Goal: Complete application form

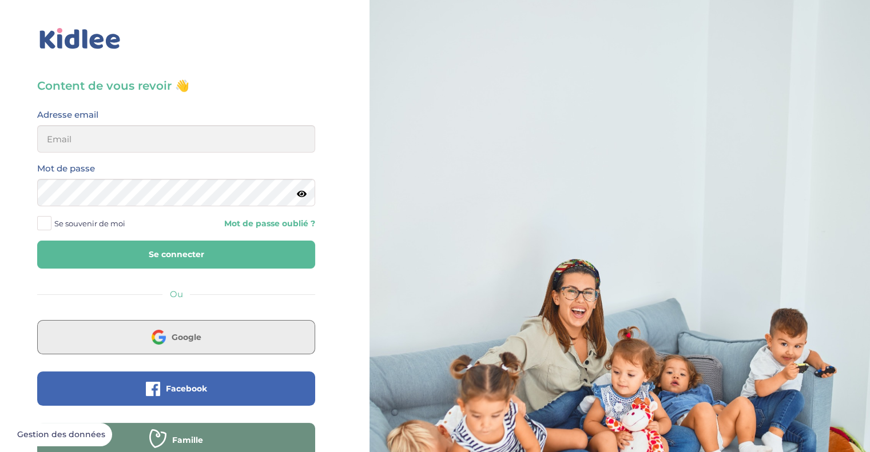
click at [217, 336] on button "Google" at bounding box center [176, 337] width 278 height 34
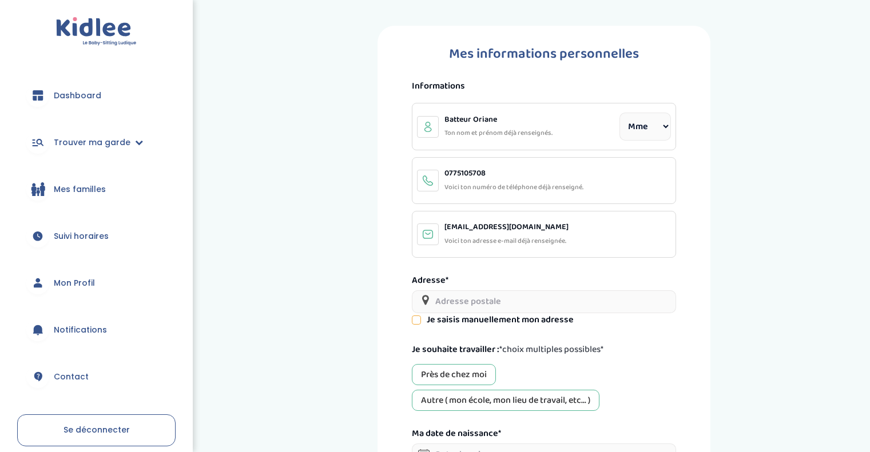
select select "1"
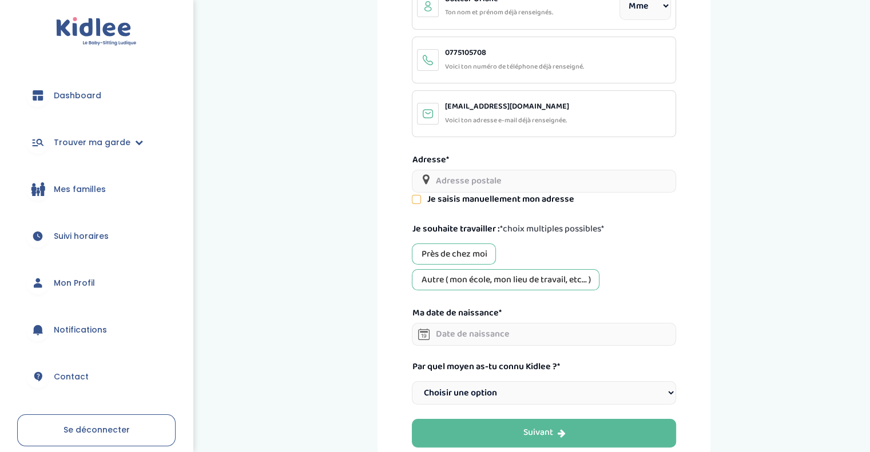
scroll to position [125, 0]
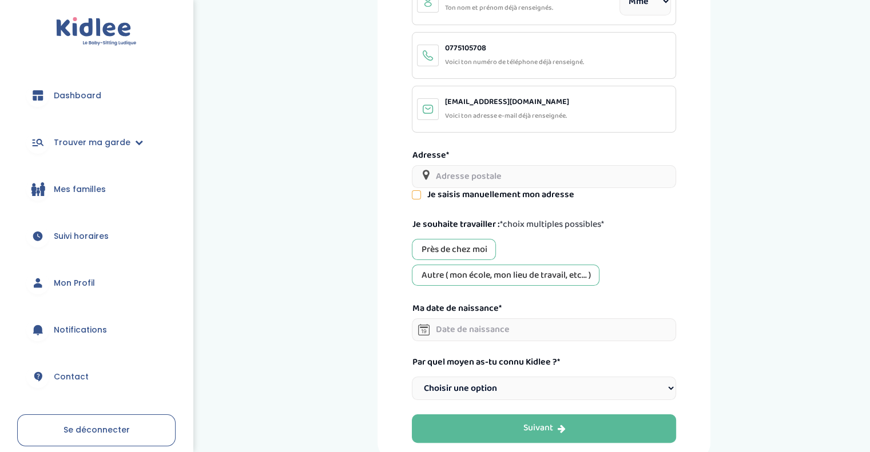
click at [472, 257] on div "Près de chez moi" at bounding box center [454, 249] width 84 height 21
click at [470, 276] on div "Autre ( mon école, mon lieu de travail, etc... )" at bounding box center [506, 275] width 188 height 21
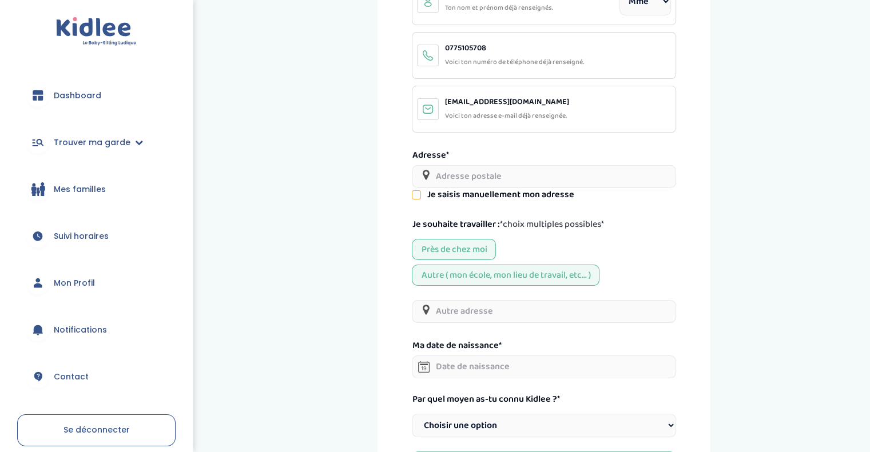
click at [455, 311] on input "text" at bounding box center [544, 311] width 264 height 23
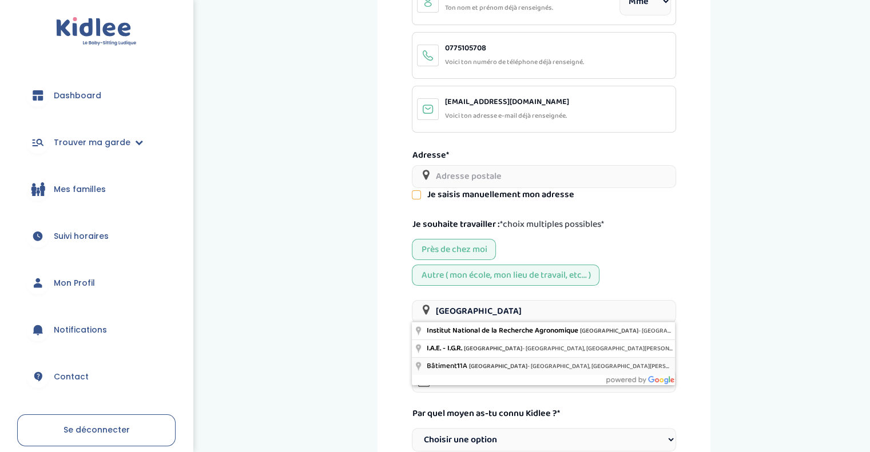
type input "Université de Rennes - Campus Beaulieu, Bâtiment 11A, Allée Jean Perrin, Rennes…"
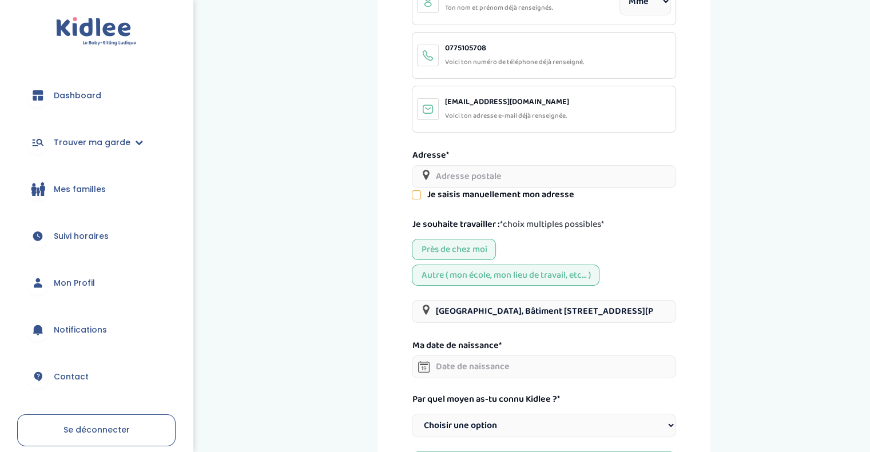
drag, startPoint x: 506, startPoint y: 368, endPoint x: 417, endPoint y: 342, distance: 92.1
click at [417, 342] on label "Ma date de naissance*" at bounding box center [456, 346] width 89 height 14
click at [465, 370] on input "text" at bounding box center [544, 367] width 264 height 23
type input "16-06-2007"
click at [553, 414] on select "Choisir une option Bouche à Oreille Google Plateforme Gens de confiance Faceboo…" at bounding box center [544, 425] width 264 height 23
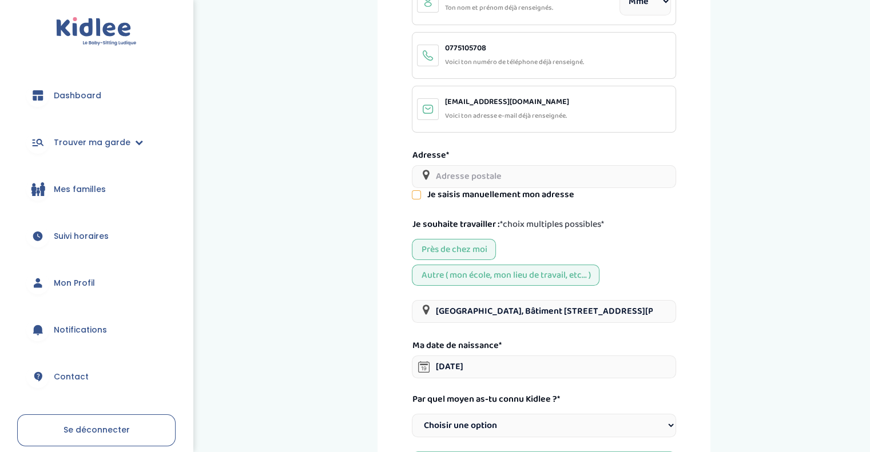
click at [386, 272] on div "Mes informations personnelles Informations Batteur Oriane Ton nom et prénom déj…" at bounding box center [543, 199] width 333 height 597
click at [471, 176] on input "text" at bounding box center [544, 176] width 264 height 23
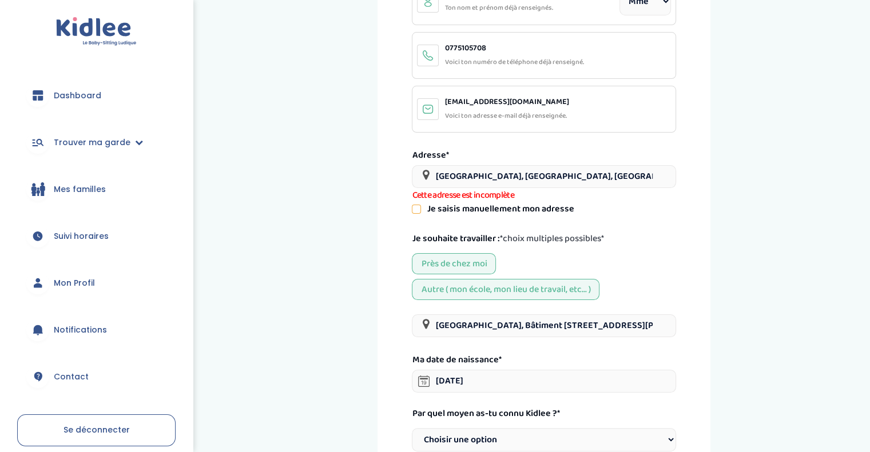
scroll to position [271, 0]
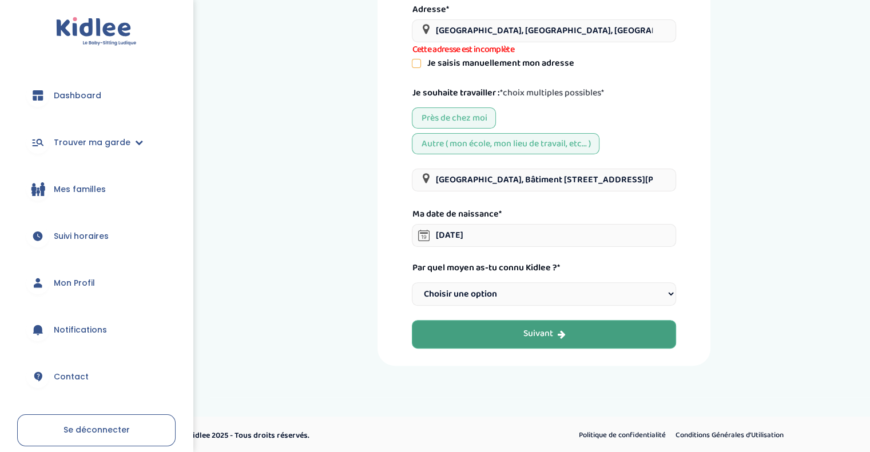
click at [473, 330] on button "Suivant" at bounding box center [544, 334] width 264 height 29
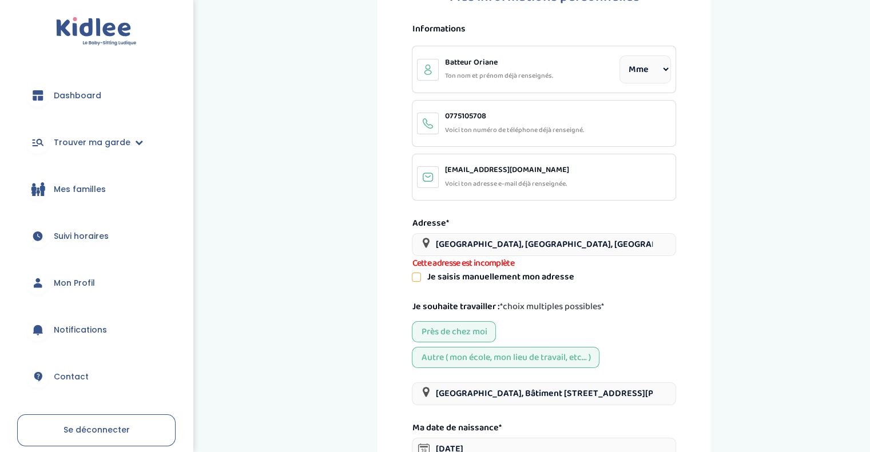
scroll to position [43, 0]
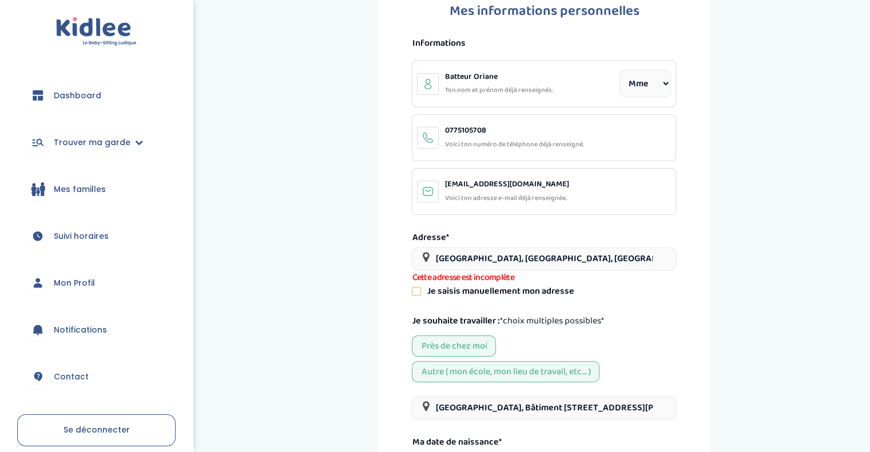
click at [436, 258] on input "Rue du Champ Chevet, Saint-Erblon, France" at bounding box center [544, 259] width 264 height 23
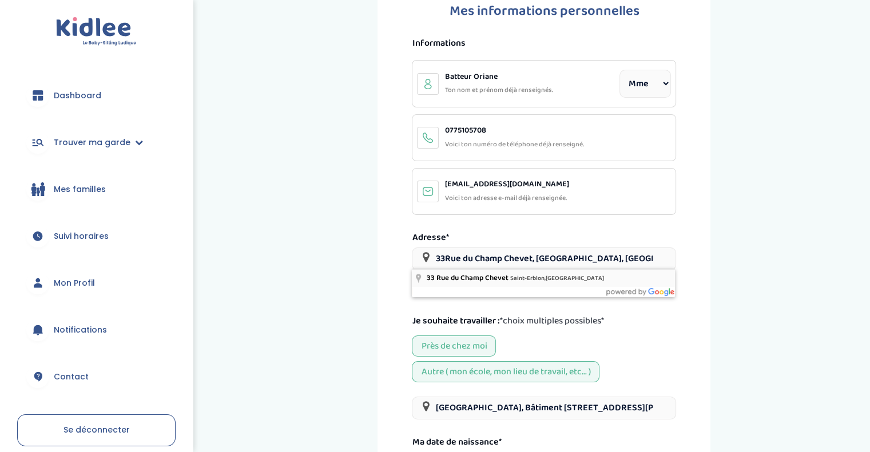
type input "33 Rue du Champ Chevet, Saint-Erblon, France"
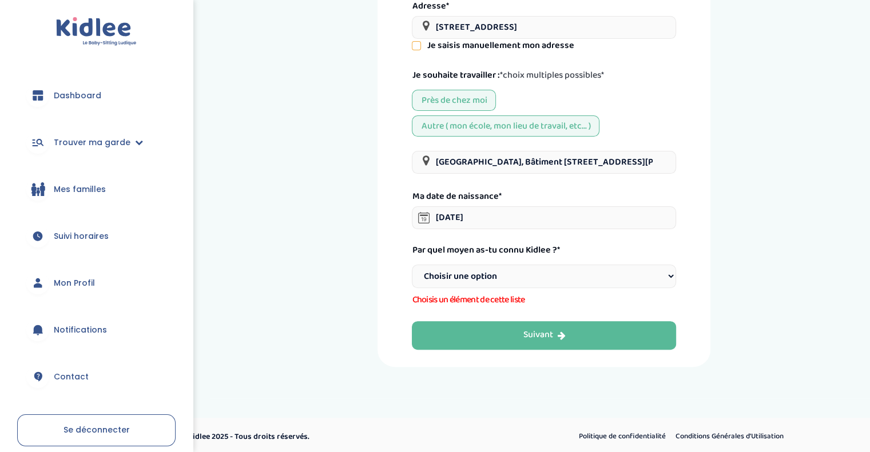
scroll to position [276, 0]
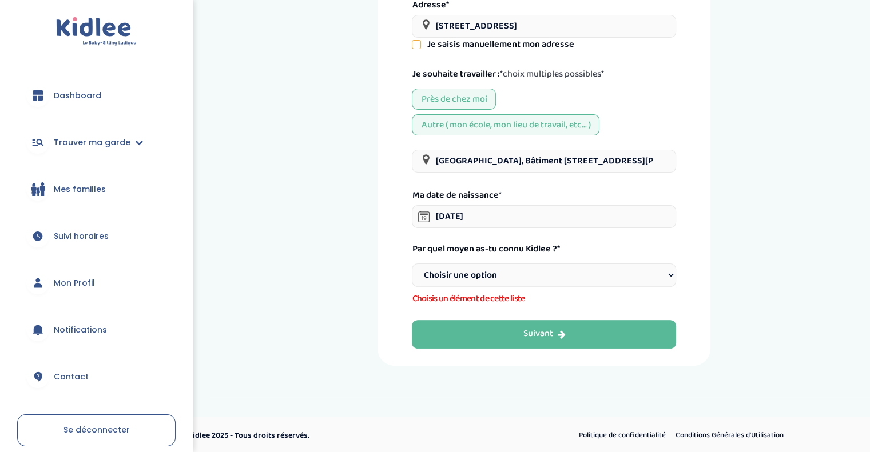
click at [456, 277] on select "Choisir une option Bouche à Oreille Google Plateforme Gens de confiance Faceboo…" at bounding box center [544, 275] width 264 height 23
click at [412, 280] on select "Choisir une option Bouche à Oreille Google Plateforme Gens de confiance Faceboo…" at bounding box center [544, 275] width 264 height 23
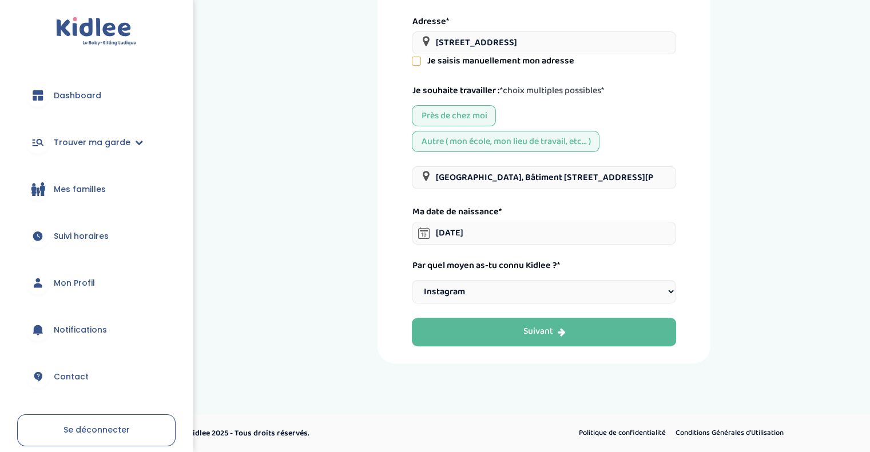
scroll to position [256, 0]
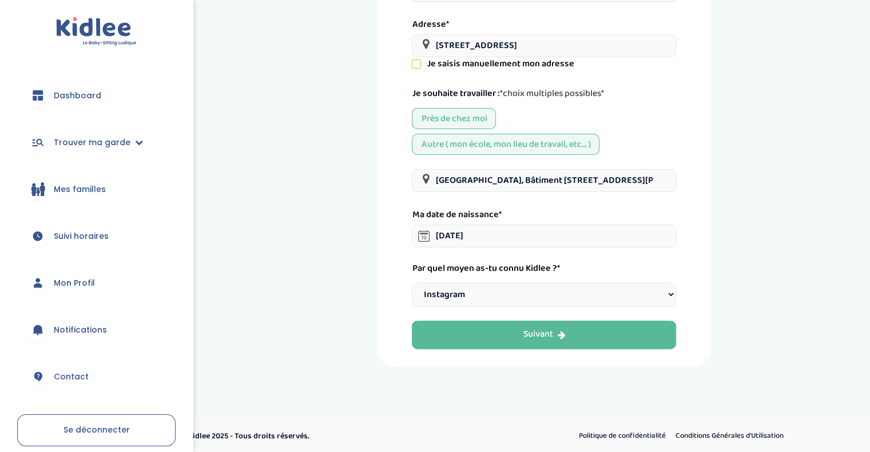
click at [480, 283] on select "Choisir une option Bouche à Oreille Google Plateforme Gens de confiance Faceboo…" at bounding box center [544, 294] width 264 height 23
select select "1"
click at [412, 283] on select "Choisir une option Bouche à Oreille Google Plateforme Gens de confiance Faceboo…" at bounding box center [544, 294] width 264 height 23
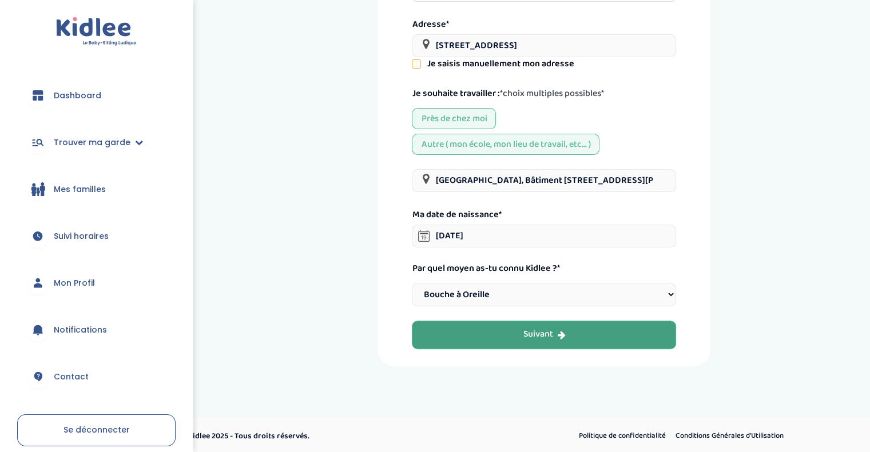
click at [456, 341] on button "Suivant" at bounding box center [544, 335] width 264 height 29
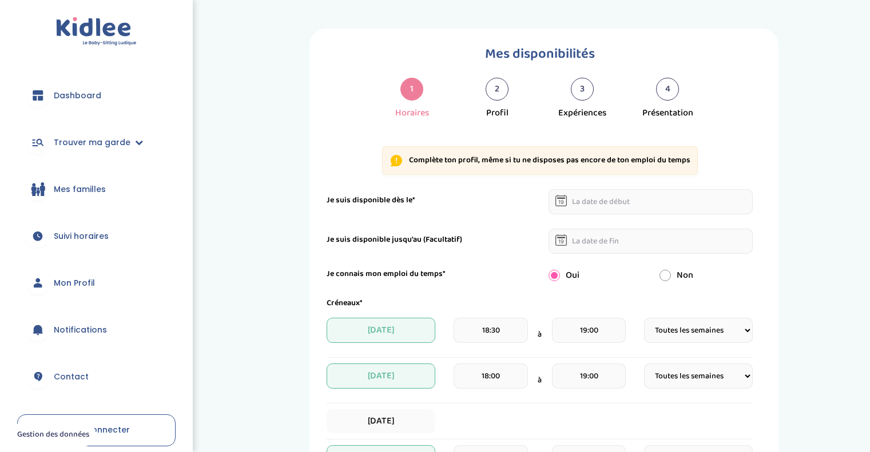
select select "1"
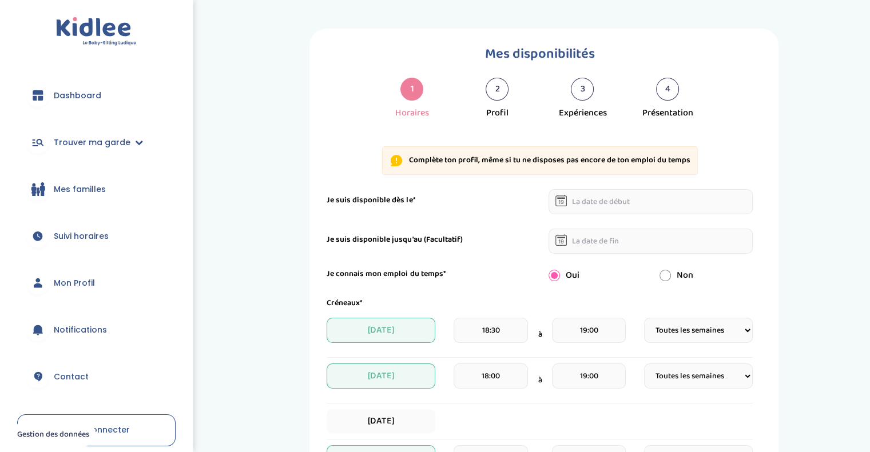
click at [606, 206] on input "text" at bounding box center [650, 201] width 205 height 25
click at [485, 229] on div "Je suis disponible jusqu'au (Facultatif)" at bounding box center [539, 241] width 443 height 25
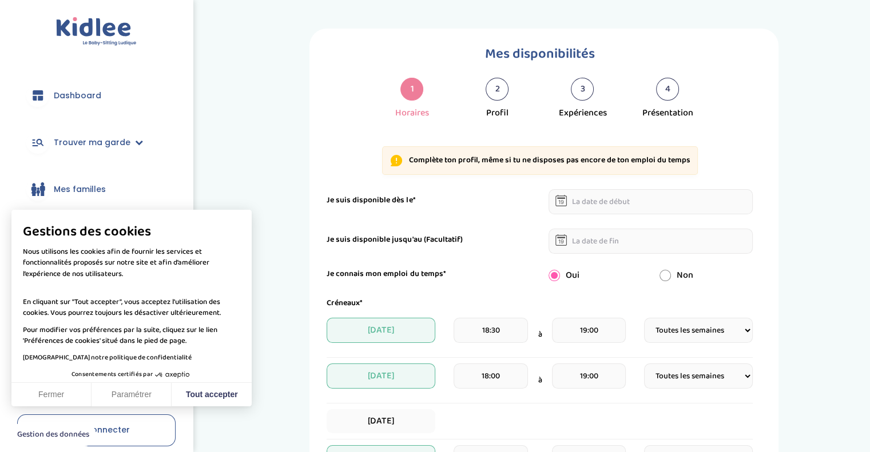
click at [668, 274] on input "radio" at bounding box center [664, 275] width 11 height 11
radio input "true"
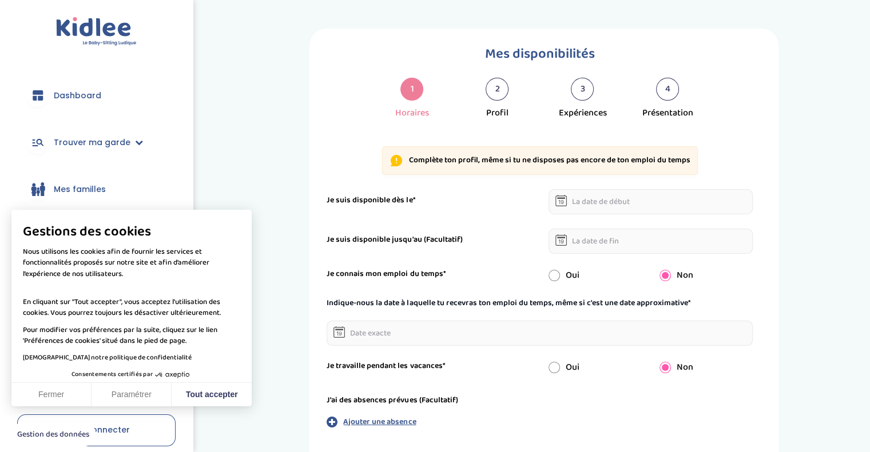
click at [560, 277] on div "Oui" at bounding box center [595, 276] width 111 height 14
click at [556, 272] on input "radio" at bounding box center [553, 275] width 11 height 11
radio input "true"
radio input "false"
select select "1"
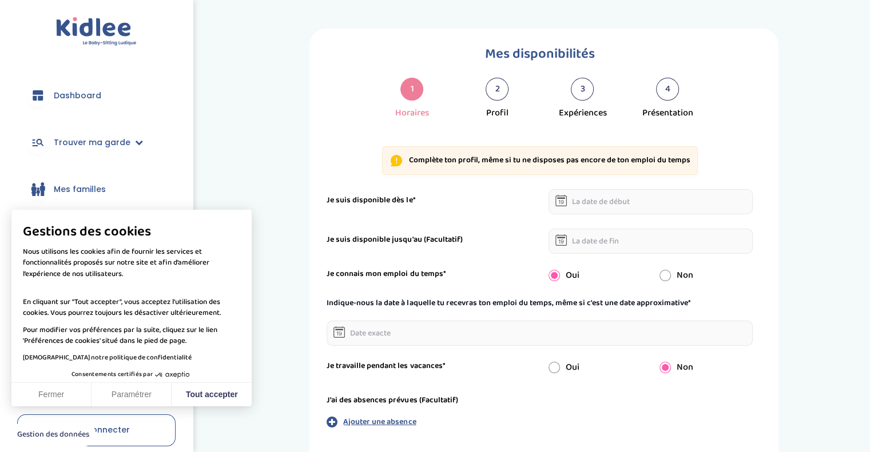
select select "1"
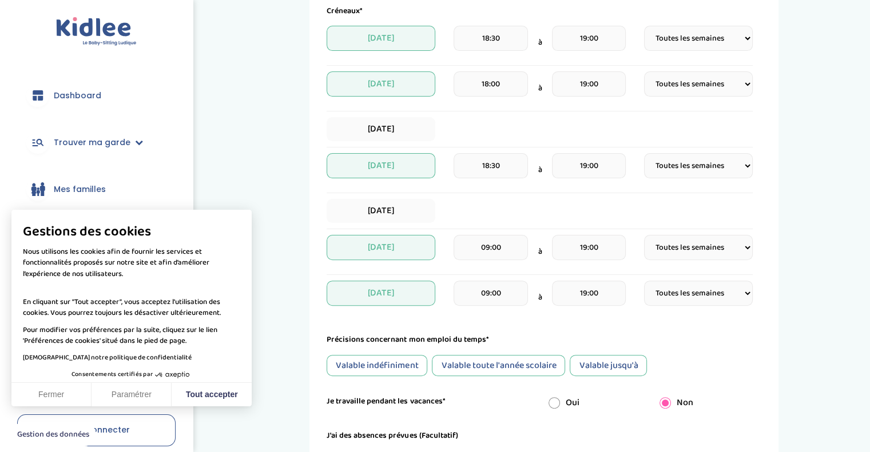
scroll to position [293, 0]
click at [572, 161] on input "19:00" at bounding box center [589, 165] width 74 height 25
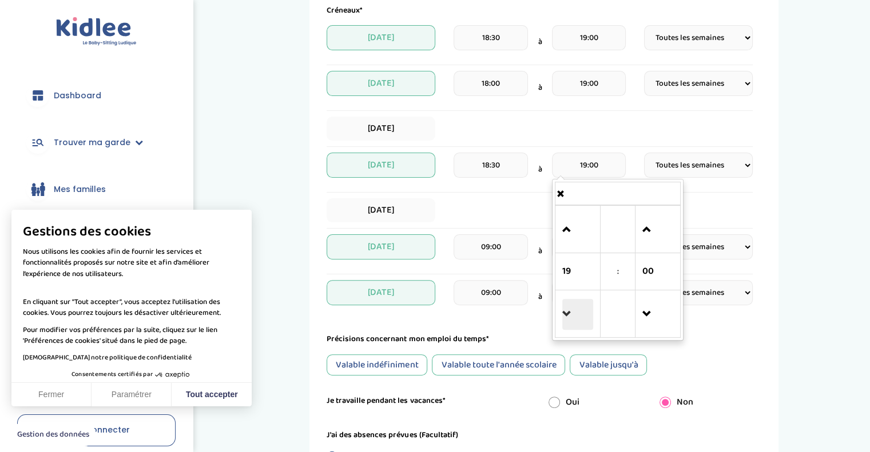
click at [571, 315] on span at bounding box center [577, 314] width 31 height 31
click at [491, 215] on div "Vendredi" at bounding box center [539, 210] width 426 height 24
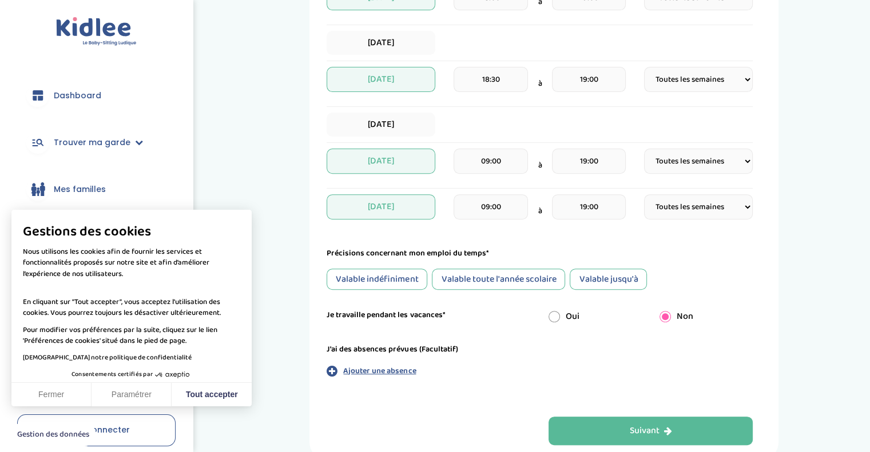
scroll to position [380, 0]
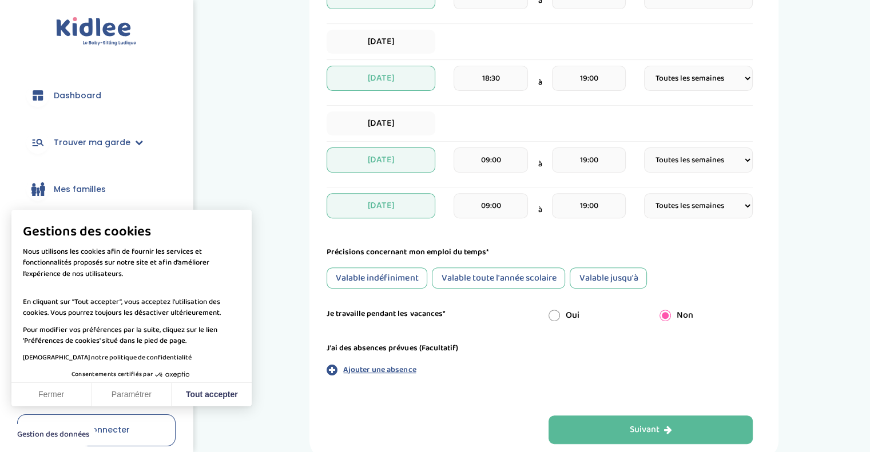
click at [444, 280] on div "Valable toute l'année scolaire" at bounding box center [498, 278] width 133 height 21
click at [552, 313] on input "radio" at bounding box center [553, 315] width 11 height 11
radio input "true"
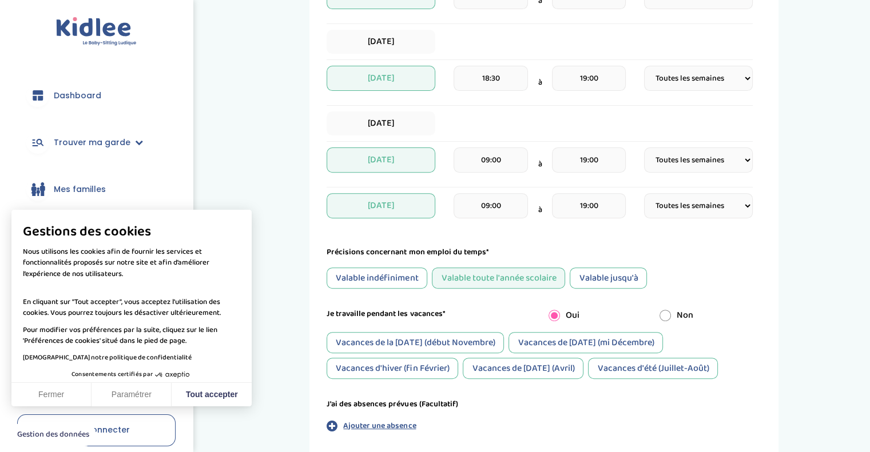
click at [663, 320] on div "Non" at bounding box center [706, 316] width 111 height 14
click at [663, 317] on input "radio" at bounding box center [664, 315] width 11 height 11
radio input "true"
radio input "false"
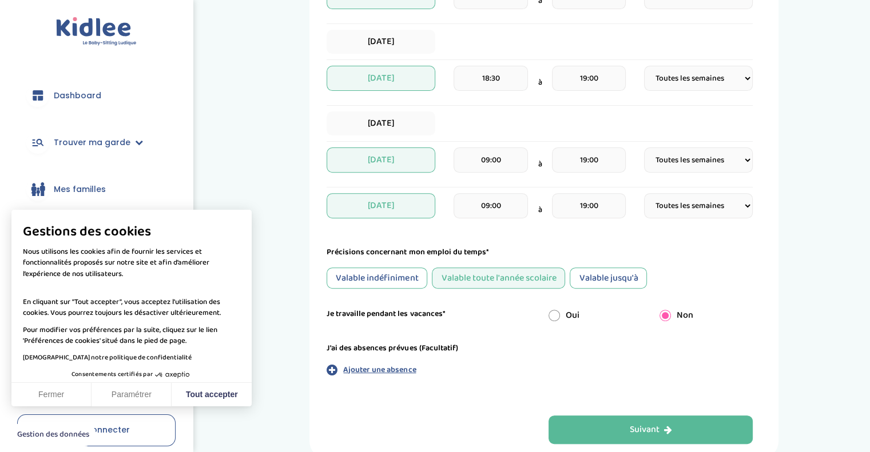
scroll to position [441, 0]
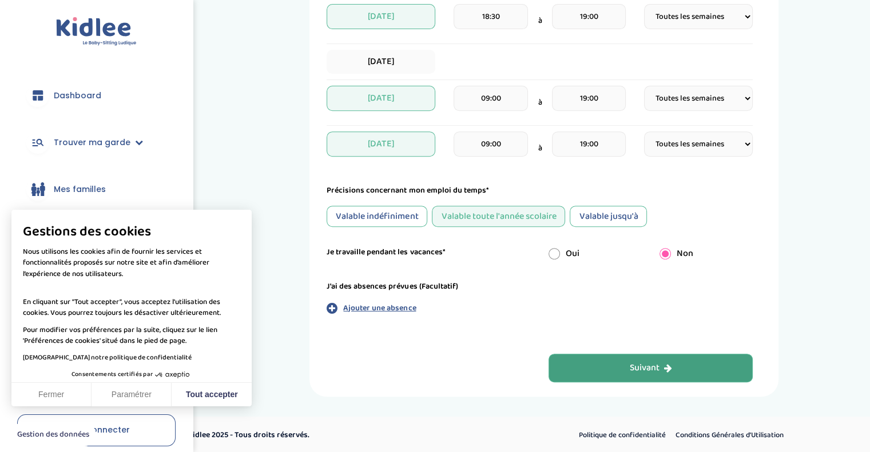
click at [594, 370] on button "Suivant" at bounding box center [650, 368] width 205 height 29
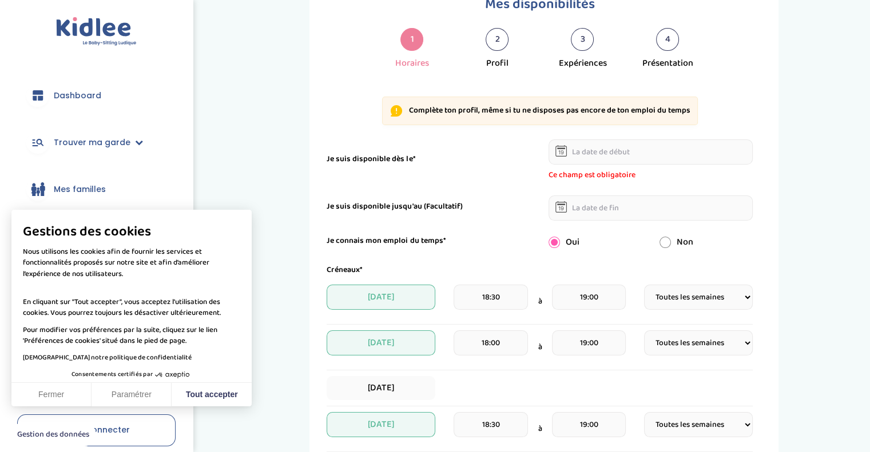
scroll to position [43, 0]
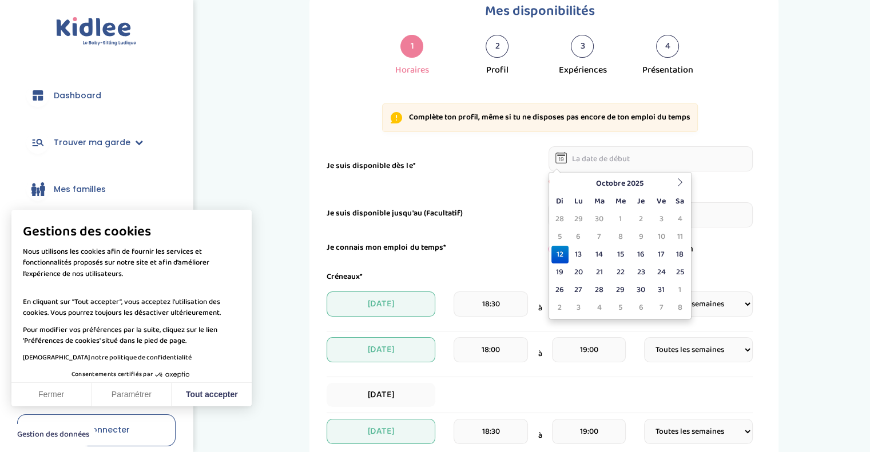
click at [592, 164] on input "text" at bounding box center [650, 158] width 205 height 25
click at [558, 259] on td "12" at bounding box center [559, 255] width 17 height 18
type input "12-10-2025"
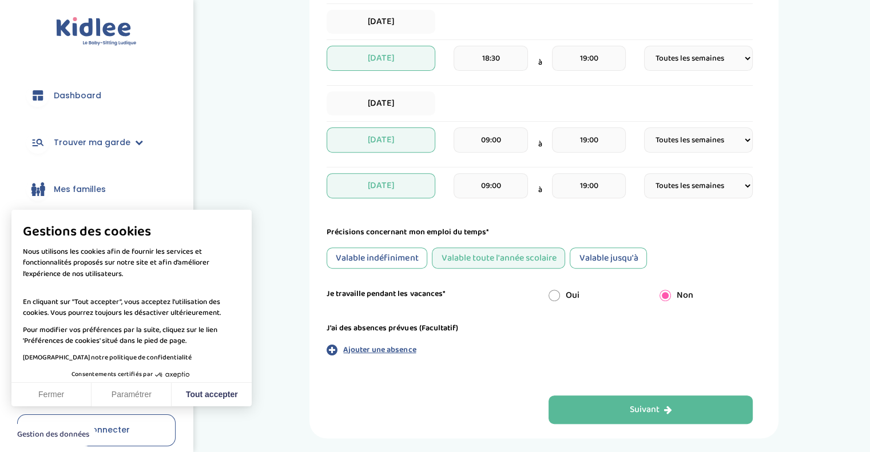
scroll to position [441, 0]
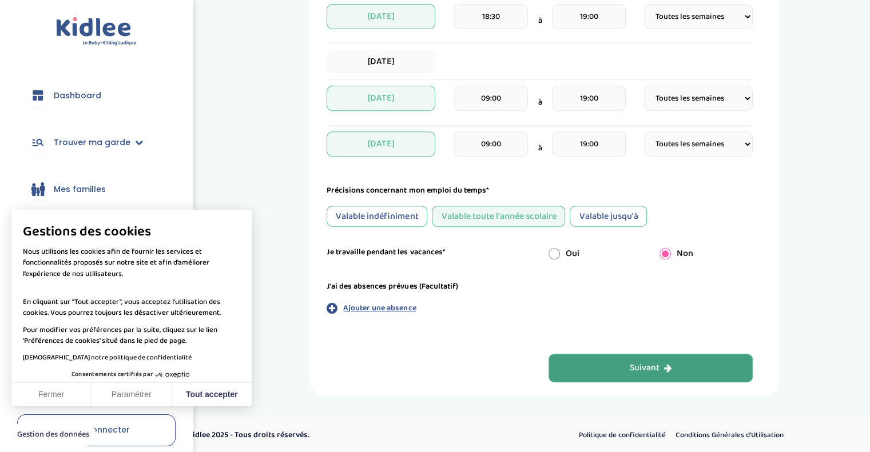
click at [613, 365] on button "Suivant" at bounding box center [650, 368] width 205 height 29
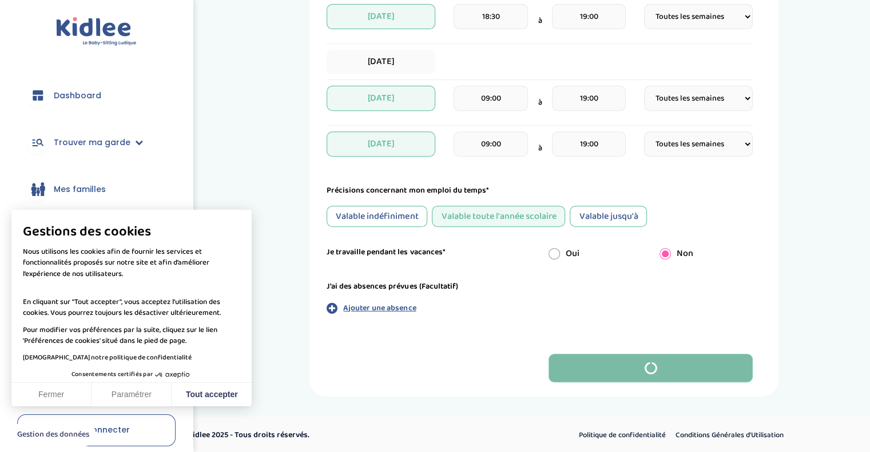
scroll to position [0, 0]
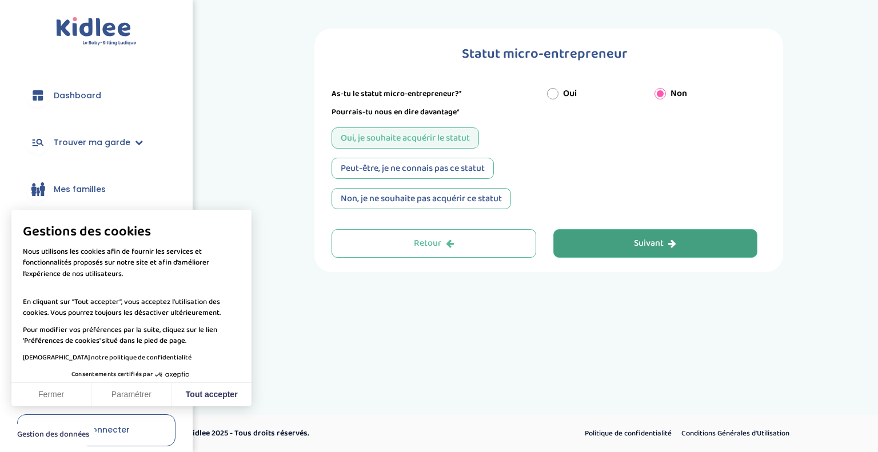
click at [588, 249] on button "Suivant" at bounding box center [655, 243] width 205 height 29
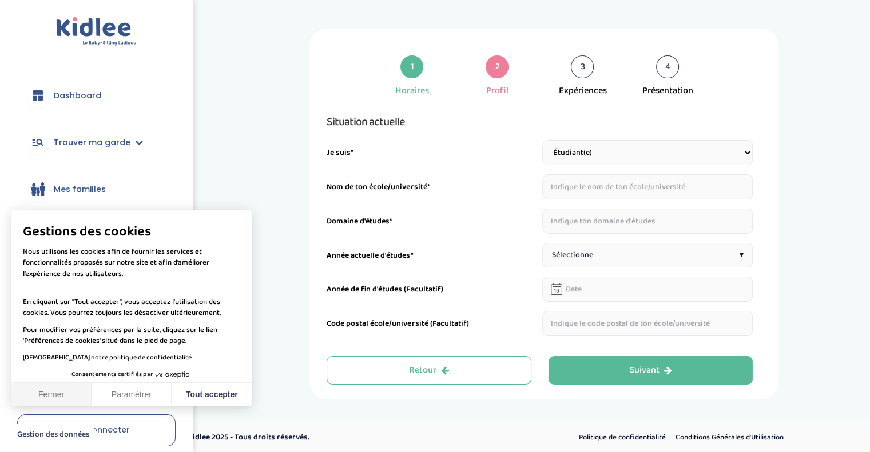
click at [78, 397] on button "Fermer" at bounding box center [51, 395] width 80 height 24
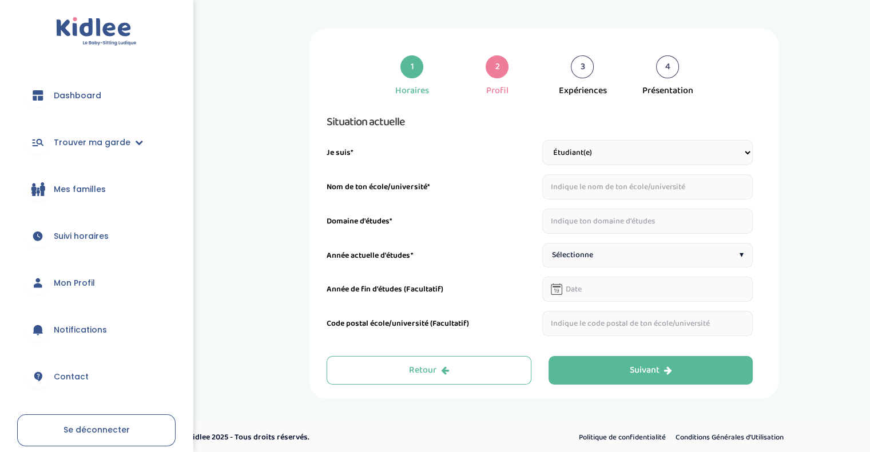
click at [568, 171] on div "Situation actuelle Je suis* Étudiant(e) Salarié Professionnel(le) de la petite …" at bounding box center [539, 225] width 426 height 224
click at [569, 184] on input "text" at bounding box center [647, 186] width 211 height 25
type input "Université de Rennes 1"
click at [601, 220] on input "text" at bounding box center [647, 221] width 211 height 25
type input "Biologie"
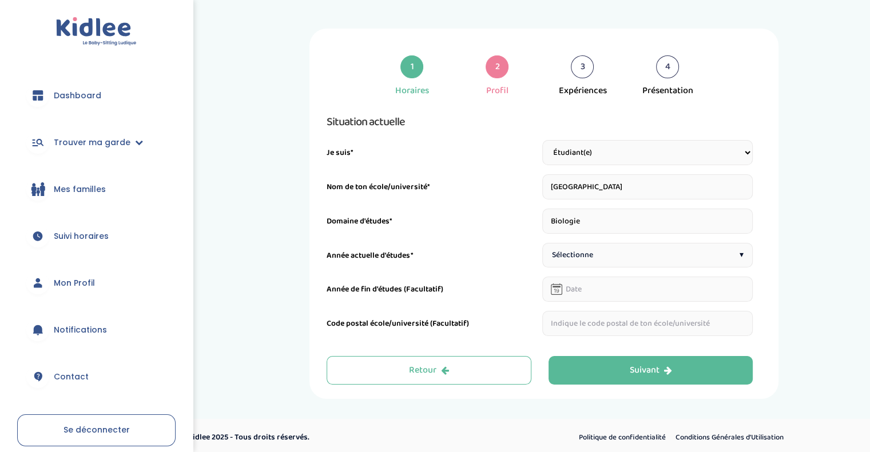
click at [597, 258] on div "Sélectionne ▾" at bounding box center [647, 255] width 211 height 25
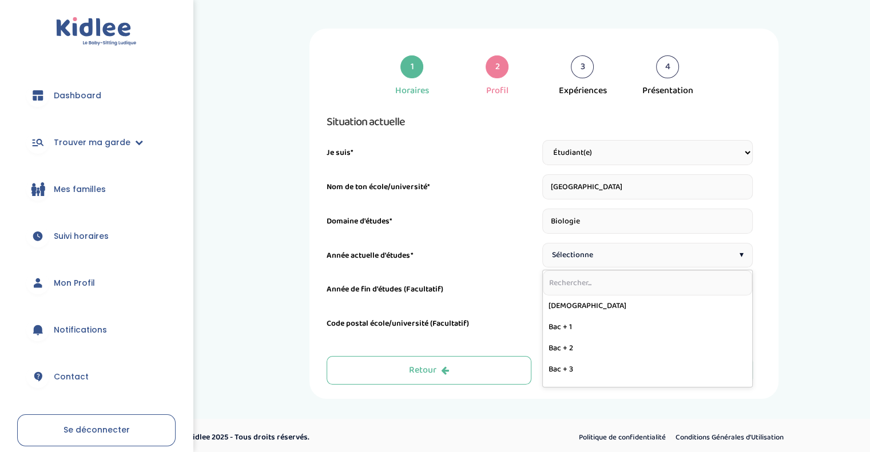
scroll to position [128, 0]
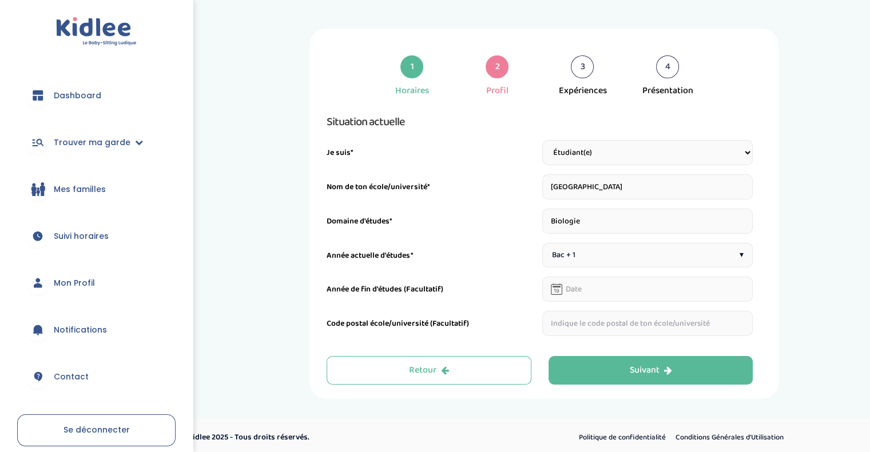
click at [590, 260] on div "Bac + 1 ▾" at bounding box center [647, 255] width 211 height 25
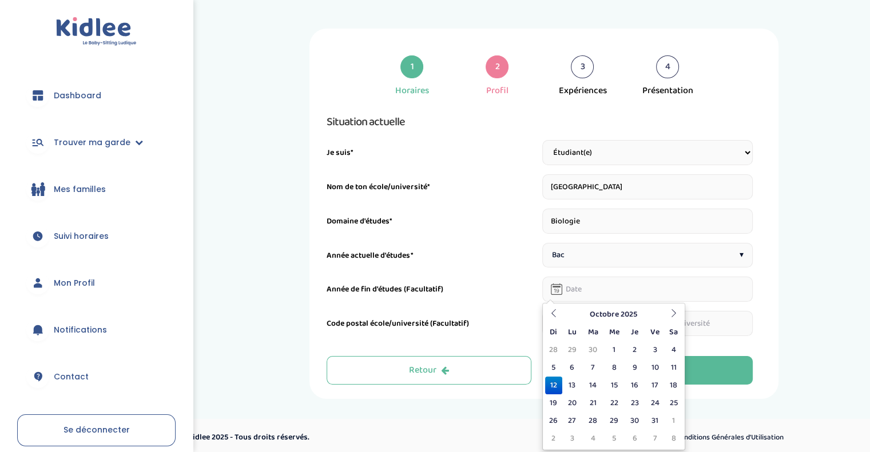
click at [586, 285] on input "text" at bounding box center [647, 289] width 211 height 25
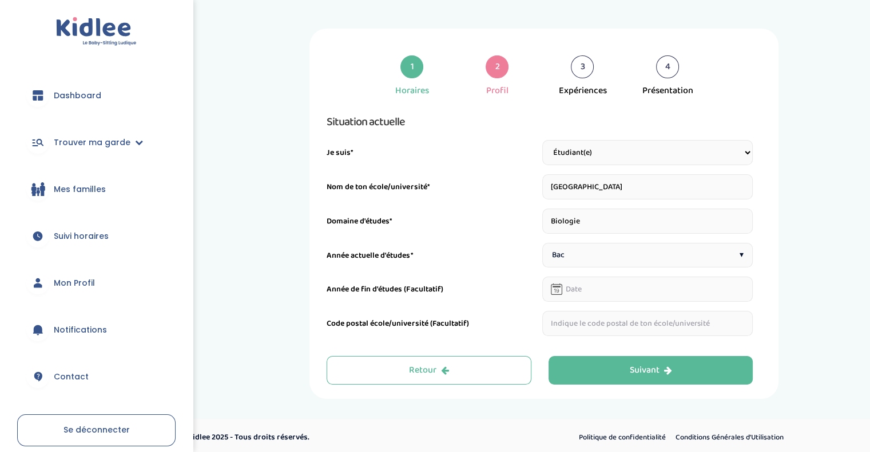
click at [471, 318] on div "Code postal école/université (Facultatif)" at bounding box center [431, 327] width 211 height 18
click at [566, 324] on input "text" at bounding box center [647, 323] width 211 height 25
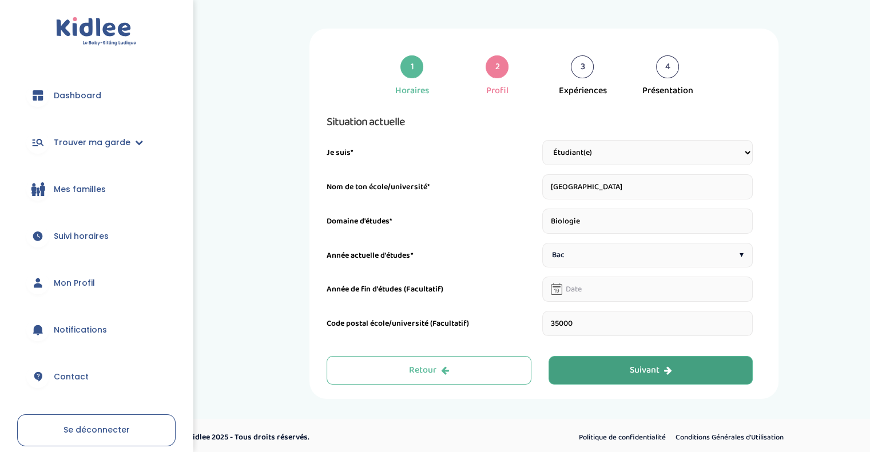
type input "35000"
click at [604, 366] on button "Suivant" at bounding box center [650, 370] width 205 height 29
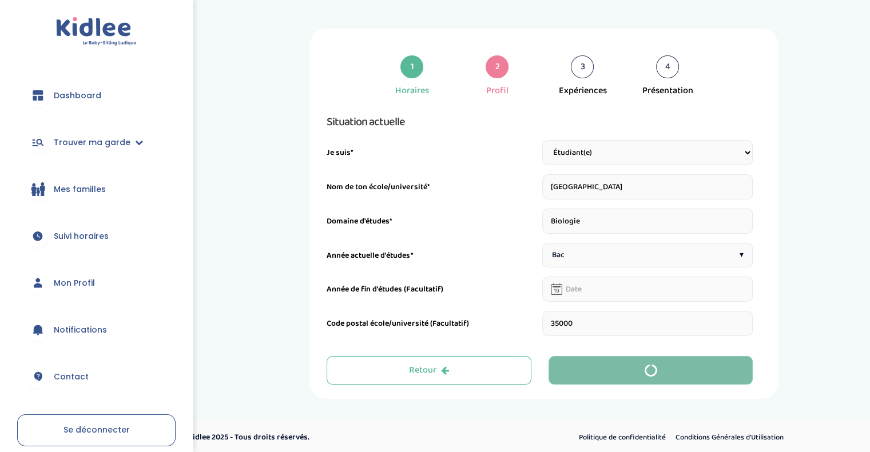
scroll to position [3, 0]
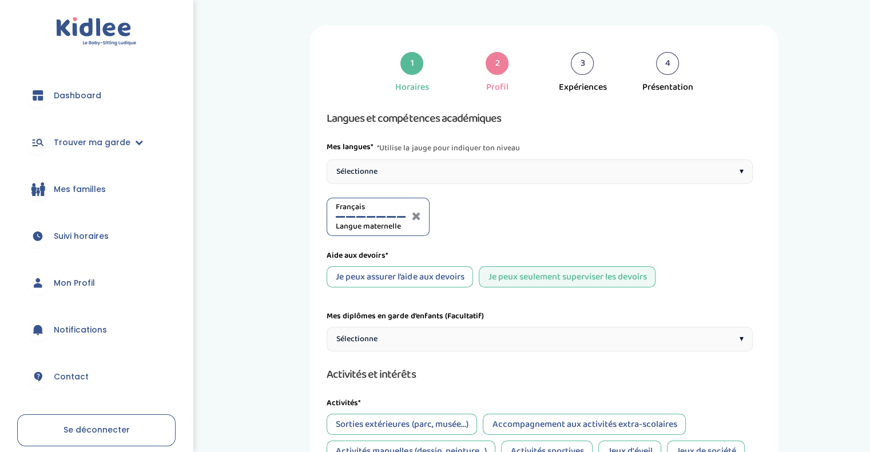
click at [551, 170] on div "Sélectionne ▾" at bounding box center [539, 172] width 426 height 25
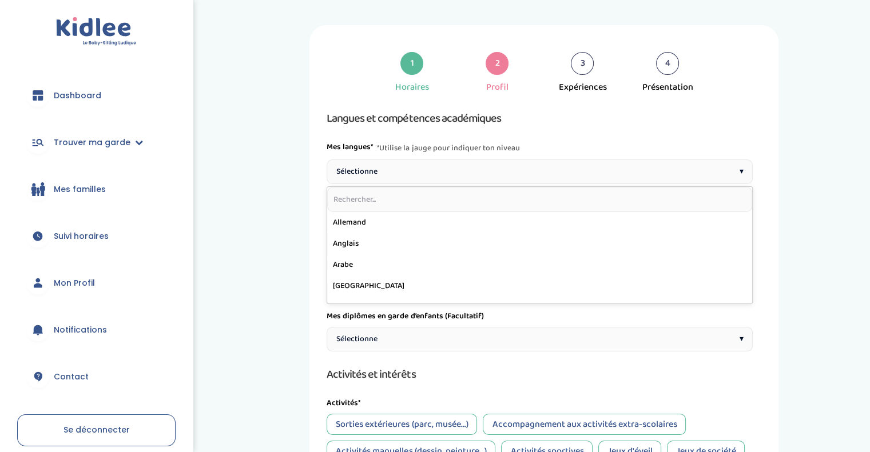
click at [276, 289] on div "1 Horaires 2 Profil 3 Expériences 4 Présentation Indique nous ta situation admi…" at bounding box center [544, 396] width 634 height 743
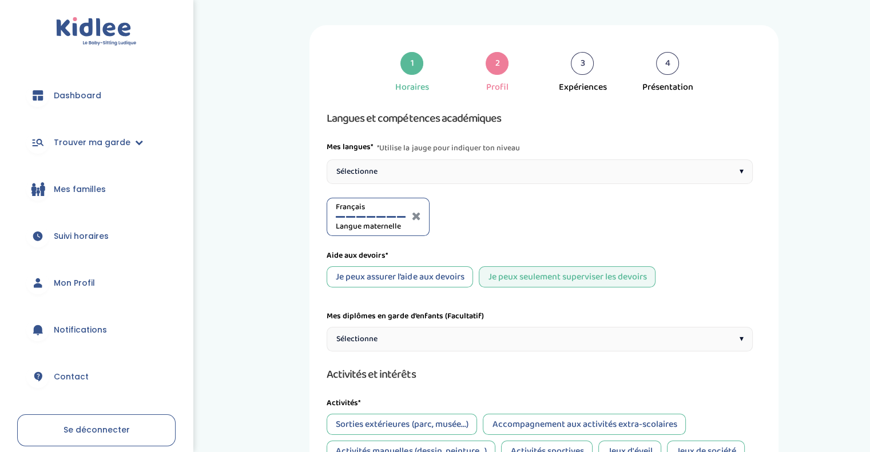
click at [437, 172] on div "Sélectionne ▾" at bounding box center [539, 172] width 426 height 25
click at [499, 217] on div "Anglais A1" at bounding box center [479, 216] width 70 height 31
click at [500, 214] on div "Anglais A1" at bounding box center [479, 216] width 70 height 31
click at [500, 217] on div at bounding box center [499, 217] width 9 height 2
click at [489, 217] on div at bounding box center [489, 217] width 9 height 2
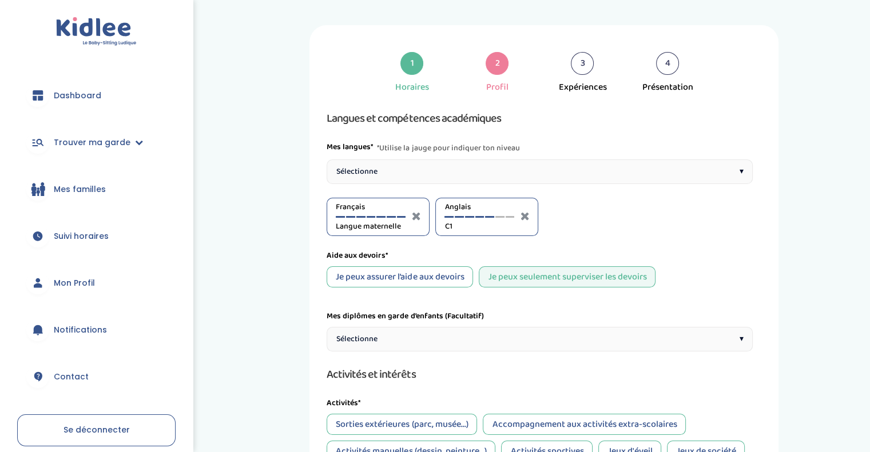
click at [488, 171] on div "Sélectionne ▾" at bounding box center [539, 172] width 426 height 25
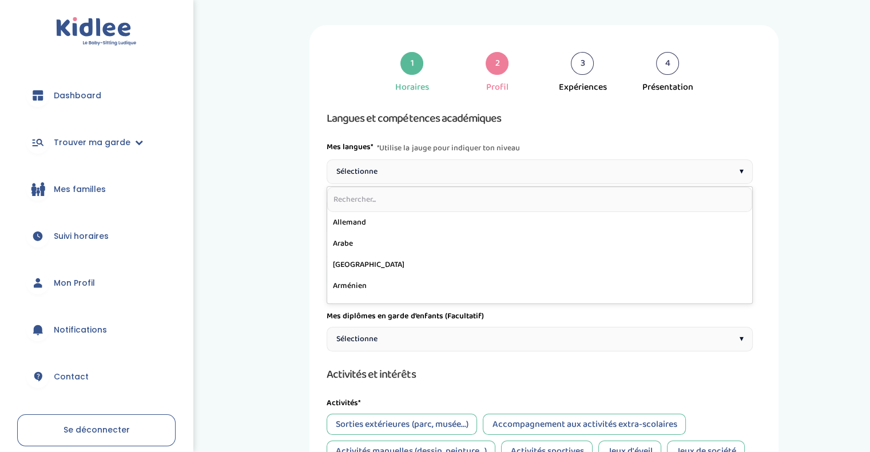
click at [389, 202] on input "text" at bounding box center [539, 199] width 425 height 25
type input "es"
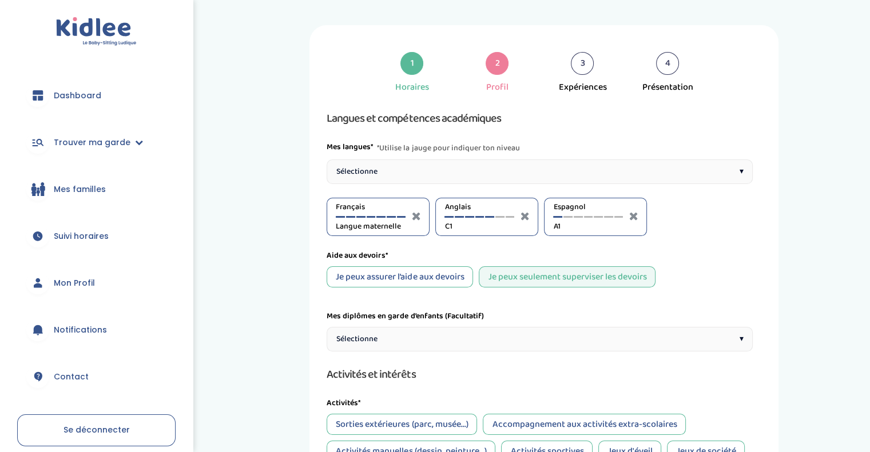
click at [585, 212] on span "Espagnol" at bounding box center [588, 207] width 70 height 12
click at [588, 216] on div at bounding box center [588, 217] width 9 height 2
click at [464, 273] on div "Je peux assurer l’aide aux devoirs" at bounding box center [399, 276] width 146 height 21
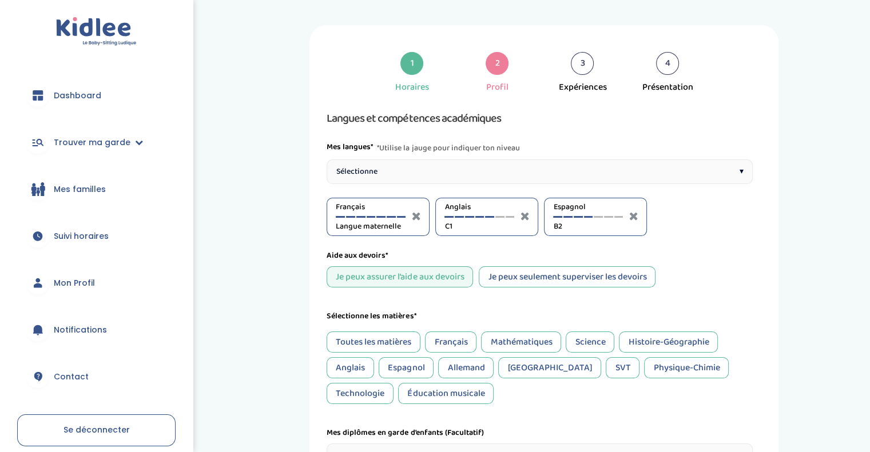
click at [399, 368] on div "Espagnol" at bounding box center [405, 367] width 55 height 21
click at [599, 340] on div "Science" at bounding box center [589, 342] width 49 height 21
click at [605, 364] on div "SVT" at bounding box center [622, 367] width 34 height 21
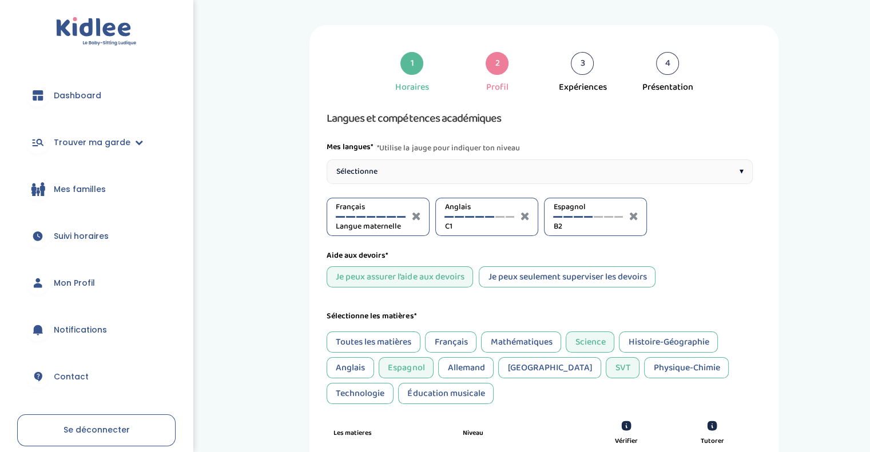
click at [466, 345] on div "Français" at bounding box center [450, 342] width 51 height 21
click at [348, 364] on div "Anglais" at bounding box center [349, 367] width 47 height 21
click at [398, 400] on div "Éducation musicale" at bounding box center [445, 393] width 95 height 21
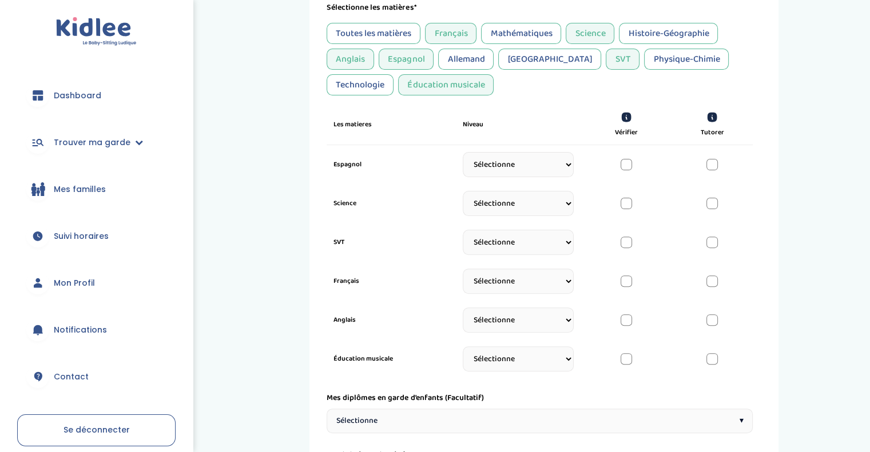
scroll to position [341, 0]
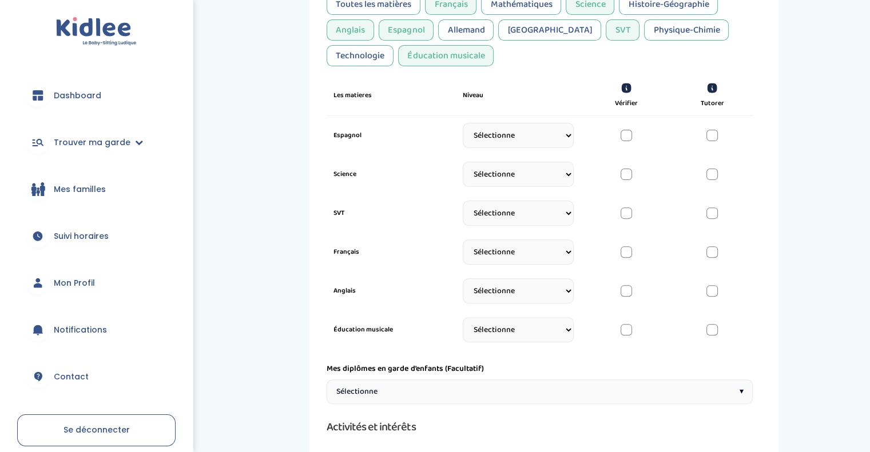
click at [627, 137] on div at bounding box center [625, 135] width 11 height 11
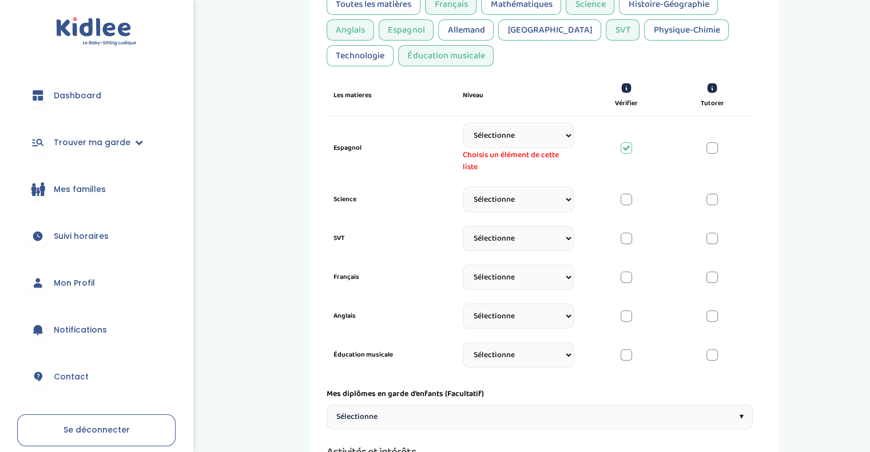
click at [536, 136] on select "Sélectionne CP CE1 CE2 CM1 CM2 6eme 5eme 4eme 3eme Seconde Prémière Terminale" at bounding box center [518, 135] width 111 height 25
select select "Terminale"
click at [463, 123] on select "Sélectionne CP CE1 CE2 CM1 CM2 6eme 5eme 4eme 3eme Seconde Prémière Terminale" at bounding box center [518, 135] width 111 height 25
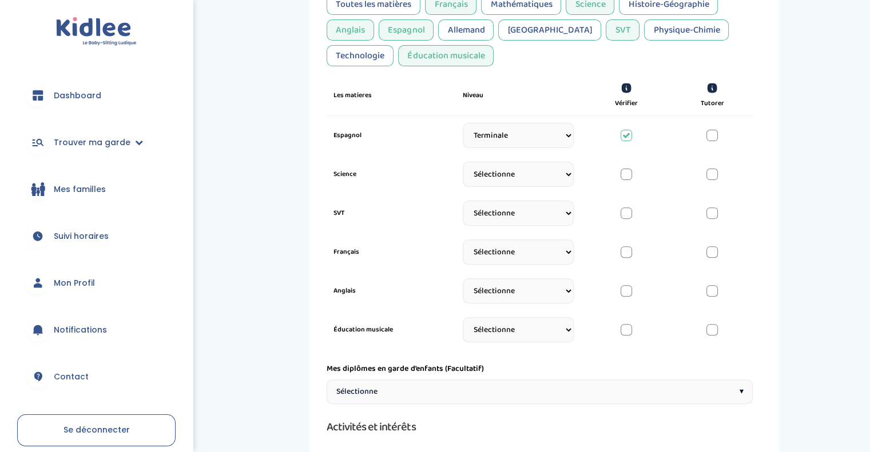
click at [527, 170] on select "Sélectionne CP CE1 CE2 CM1 CM2 6eme 5eme 4eme 3eme Seconde Prémière Terminale" at bounding box center [518, 174] width 111 height 25
select select "CM2"
click at [463, 167] on select "Sélectionne CP CE1 CE2 CM1 CM2 6eme 5eme 4eme 3eme Seconde Prémière Terminale" at bounding box center [518, 174] width 111 height 25
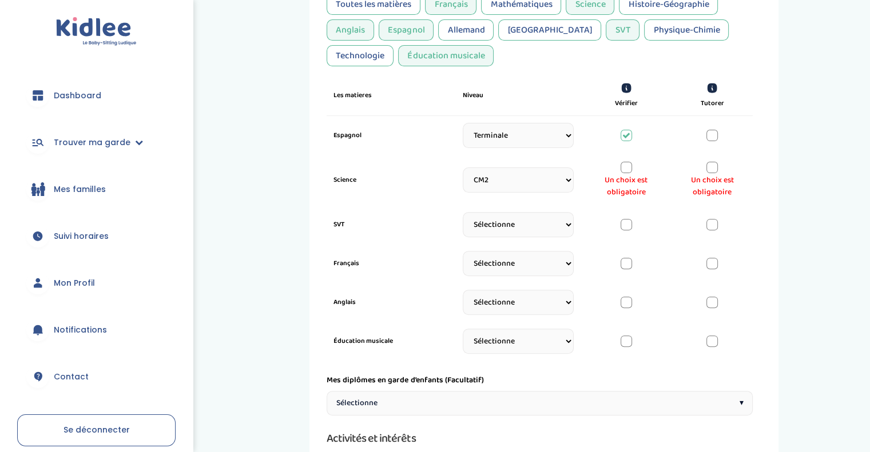
click at [519, 224] on select "Sélectionne CP CE1 CE2 CM1 CM2 6eme 5eme 4eme 3eme Seconde Prémière Terminale" at bounding box center [518, 224] width 111 height 25
click at [627, 166] on div at bounding box center [625, 167] width 11 height 11
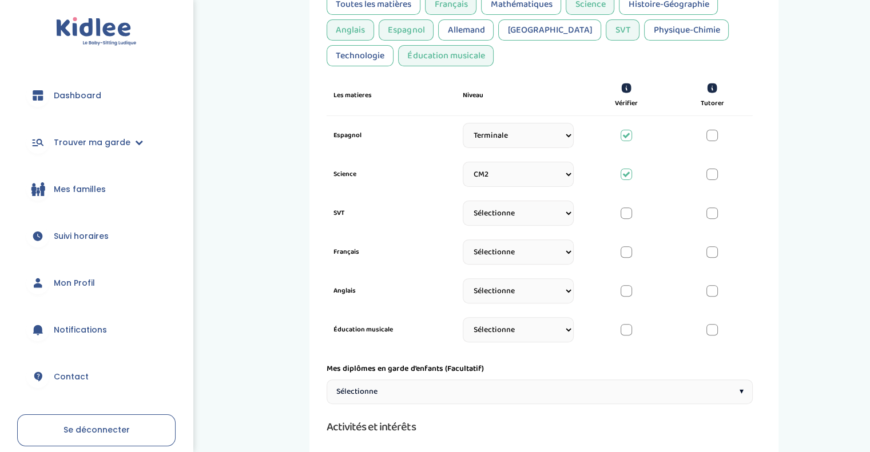
click at [557, 206] on select "Sélectionne CP CE1 CE2 CM1 CM2 6eme 5eme 4eme 3eme Seconde Prémière Terminale" at bounding box center [518, 213] width 111 height 25
select select "Terminale"
click at [463, 206] on select "Sélectionne CP CE1 CE2 CM1 CM2 6eme 5eme 4eme 3eme Seconde Prémière Terminale" at bounding box center [518, 213] width 111 height 25
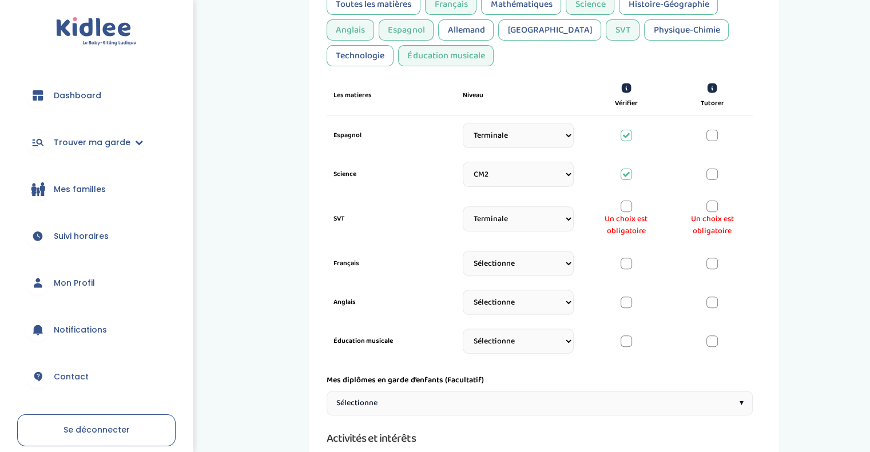
click at [711, 204] on div at bounding box center [711, 206] width 11 height 11
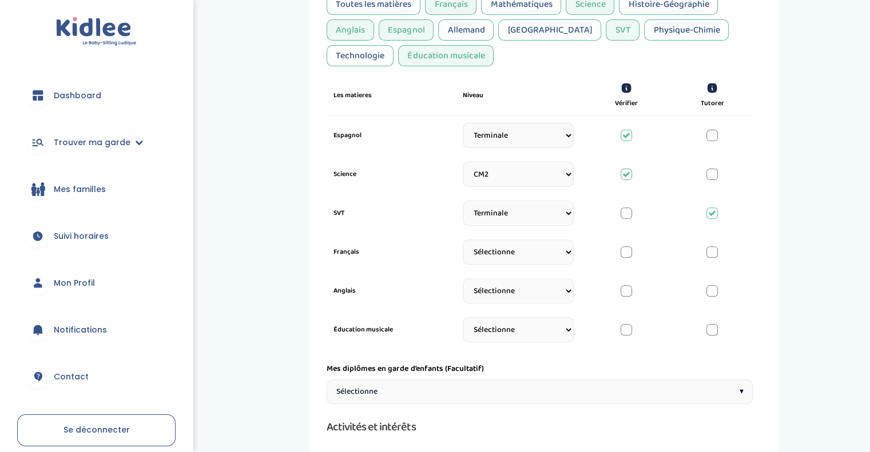
click at [547, 249] on select "Sélectionne CP CE1 CE2 CM1 CM2 6eme 5eme 4eme 3eme Seconde Prémière Terminale" at bounding box center [518, 252] width 111 height 25
select select "3eme"
click at [463, 245] on select "Sélectionne CP CE1 CE2 CM1 CM2 6eme 5eme 4eme 3eme Seconde Prémière Terminale" at bounding box center [518, 252] width 111 height 25
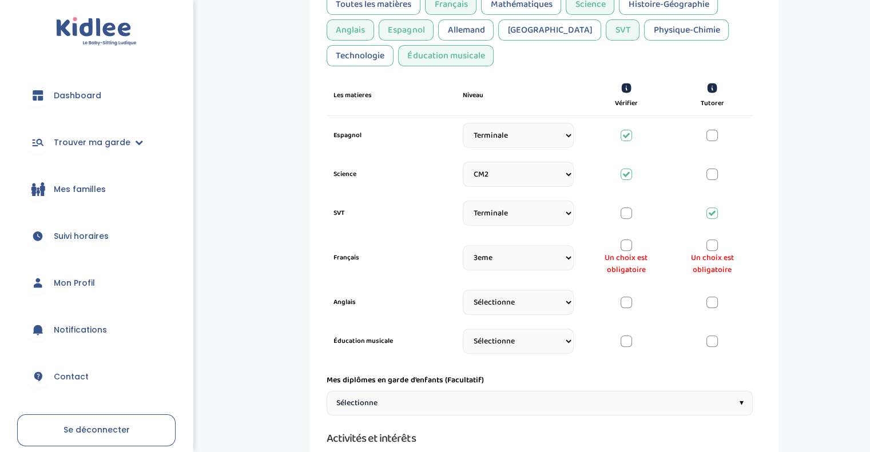
click at [627, 249] on div at bounding box center [625, 245] width 11 height 11
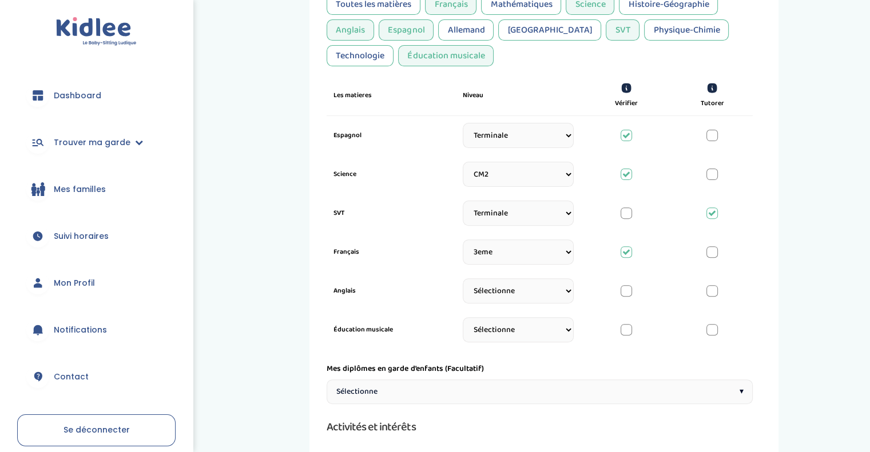
click at [515, 294] on select "Sélectionne CP CE1 CE2 CM1 CM2 6eme 5eme 4eme 3eme Seconde Prémière Terminale" at bounding box center [518, 290] width 111 height 25
select select "Terminale"
click at [463, 284] on select "Sélectionne CP CE1 CE2 CM1 CM2 6eme 5eme 4eme 3eme Seconde Prémière Terminale" at bounding box center [518, 290] width 111 height 25
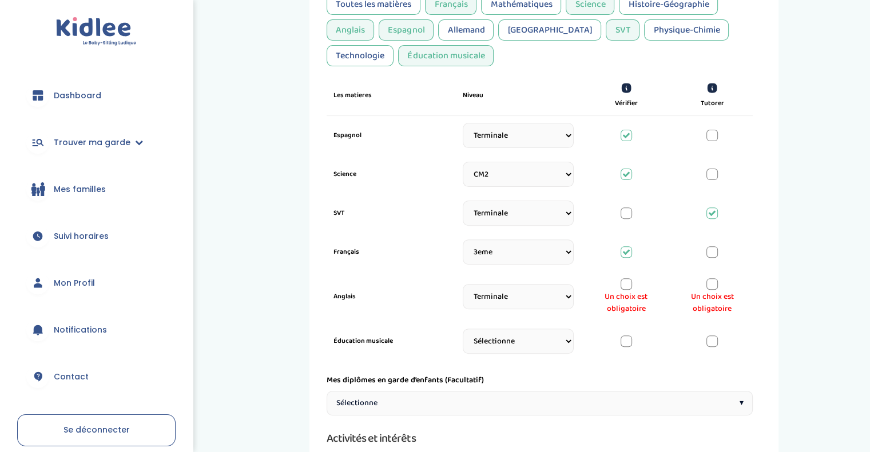
click at [710, 288] on div at bounding box center [711, 283] width 11 height 11
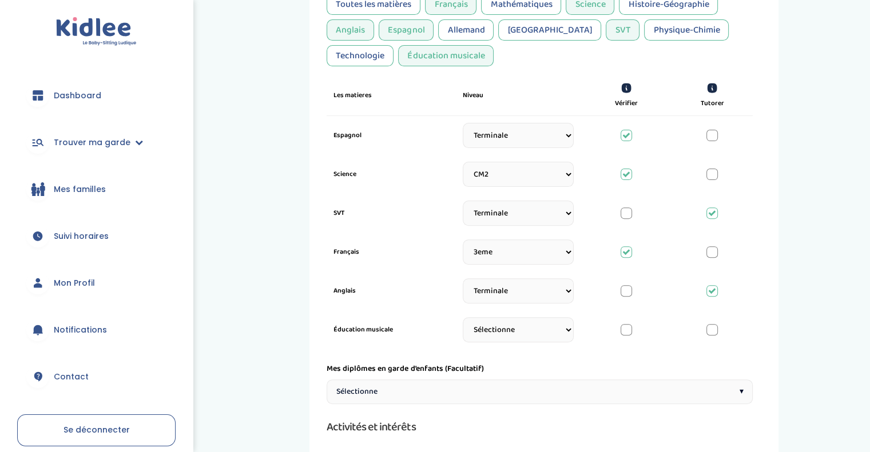
click at [526, 329] on select "Sélectionne CP CE1 CE2 CM1 CM2 6eme 5eme 4eme 3eme Seconde Prémière Terminale" at bounding box center [518, 329] width 111 height 25
select select "3eme"
click at [463, 322] on select "Sélectionne CP CE1 CE2 CM1 CM2 6eme 5eme 4eme 3eme Seconde Prémière Terminale" at bounding box center [518, 329] width 111 height 25
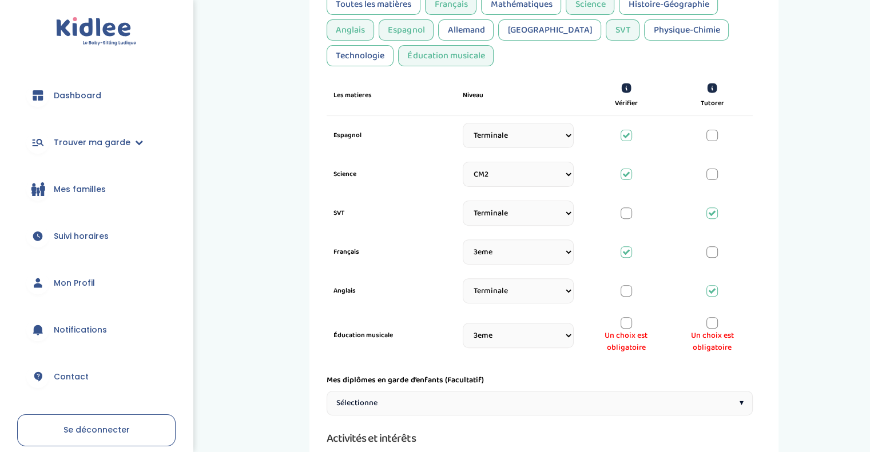
click at [625, 320] on div at bounding box center [625, 322] width 11 height 11
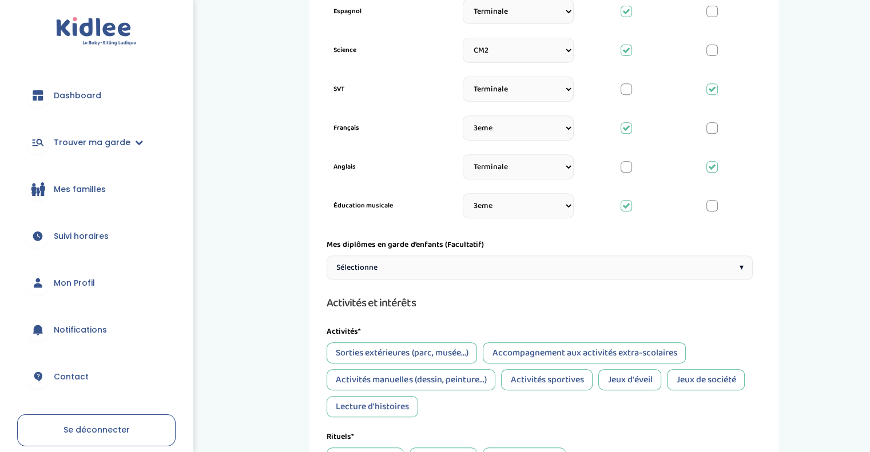
scroll to position [466, 0]
click at [579, 272] on div "Sélectionne ▾" at bounding box center [539, 267] width 426 height 25
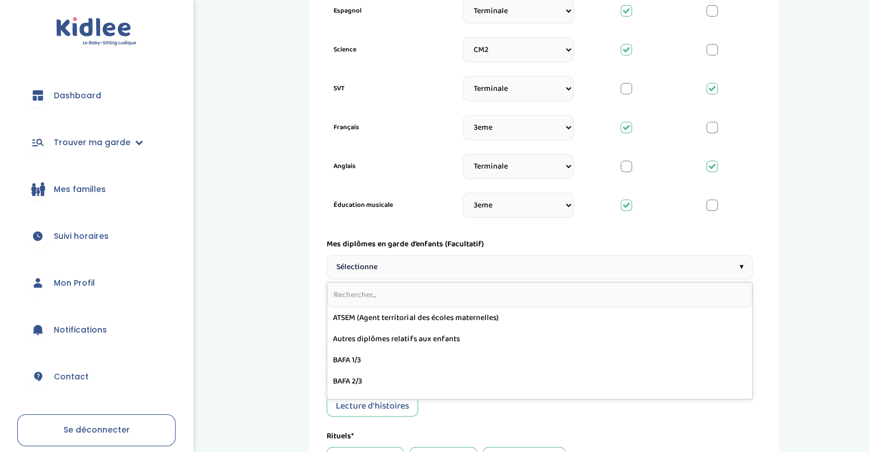
click at [579, 272] on div "Sélectionne ▾" at bounding box center [539, 267] width 426 height 25
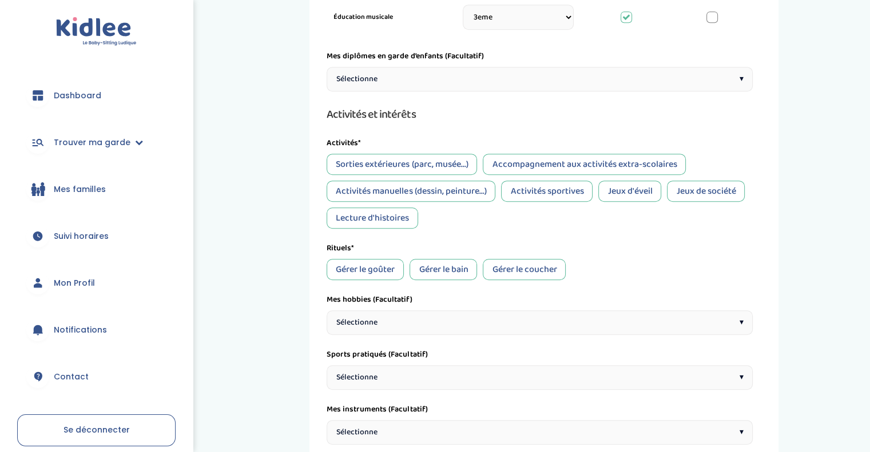
scroll to position [655, 0]
click at [389, 213] on div "Lecture d'histoires" at bounding box center [371, 217] width 91 height 21
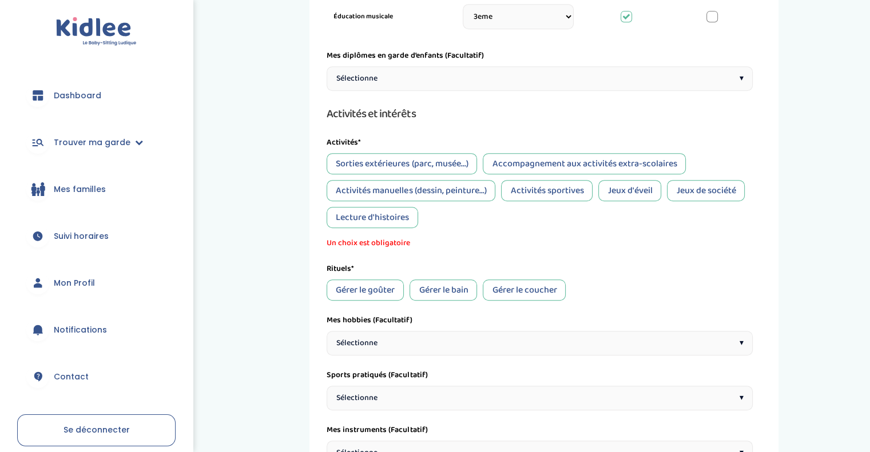
click at [389, 213] on div "Lecture d'histoires" at bounding box center [371, 217] width 91 height 21
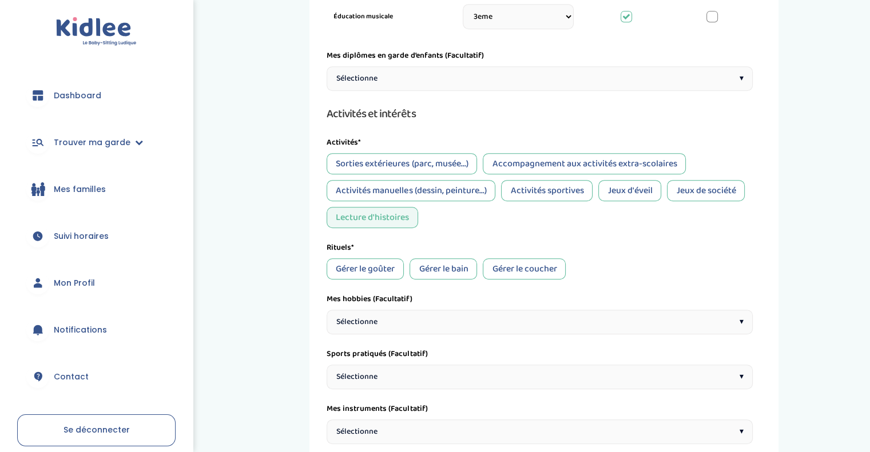
click at [376, 270] on div "Gérer le goûter" at bounding box center [364, 268] width 77 height 21
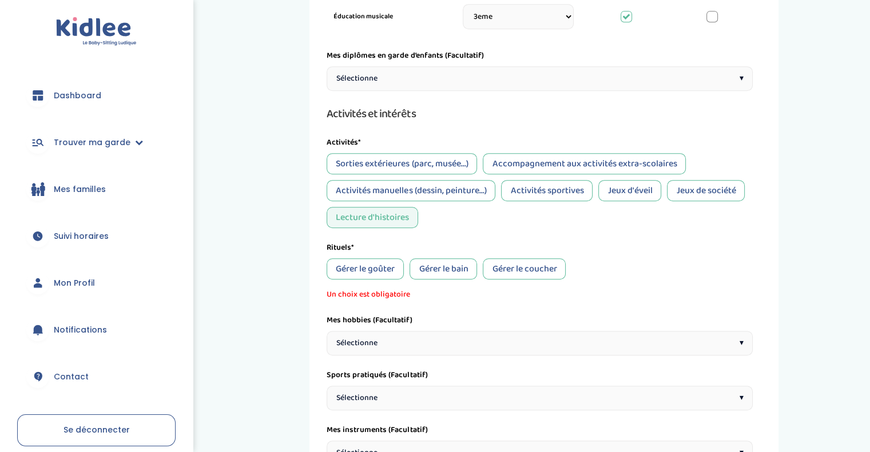
click at [376, 270] on div "Gérer le goûter" at bounding box center [364, 268] width 77 height 21
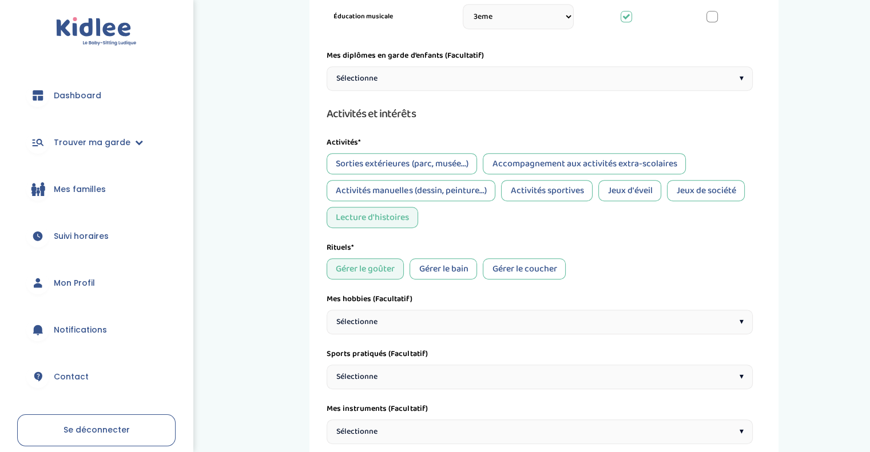
click at [489, 262] on div "Gérer le coucher" at bounding box center [524, 268] width 83 height 21
click at [446, 162] on div "Sorties extérieures (parc, musée...)" at bounding box center [401, 163] width 150 height 21
click at [454, 164] on div "Sorties extérieures (parc, musée...)" at bounding box center [401, 163] width 150 height 21
click at [515, 163] on div "Accompagnement aux activités extra-scolaires" at bounding box center [584, 163] width 203 height 21
click at [478, 189] on div "Activités manuelles (dessin, peinture...)" at bounding box center [410, 190] width 169 height 21
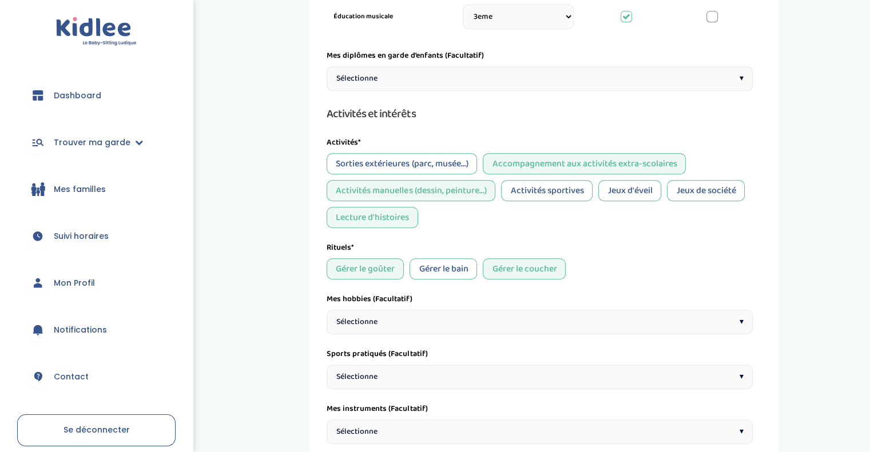
click at [684, 194] on div "Jeux de société" at bounding box center [706, 190] width 78 height 21
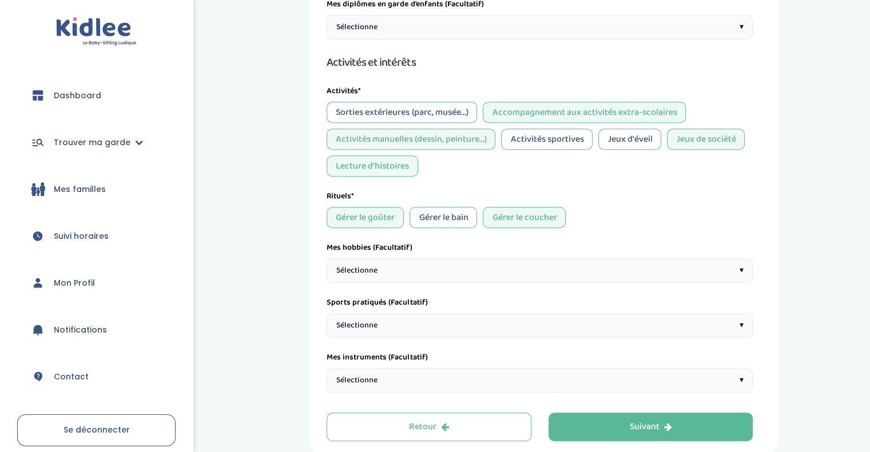
scroll to position [707, 0]
click at [585, 269] on div "Sélectionne ▾" at bounding box center [539, 270] width 426 height 25
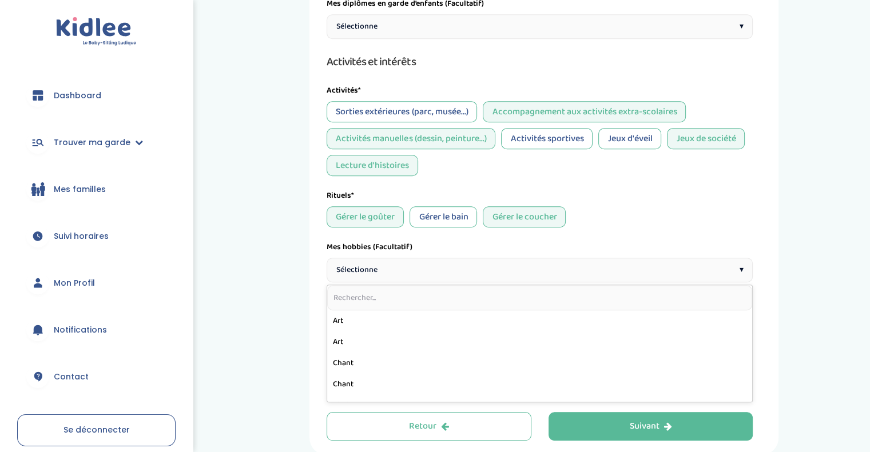
click at [517, 297] on input "text" at bounding box center [539, 297] width 425 height 25
type input "mu"
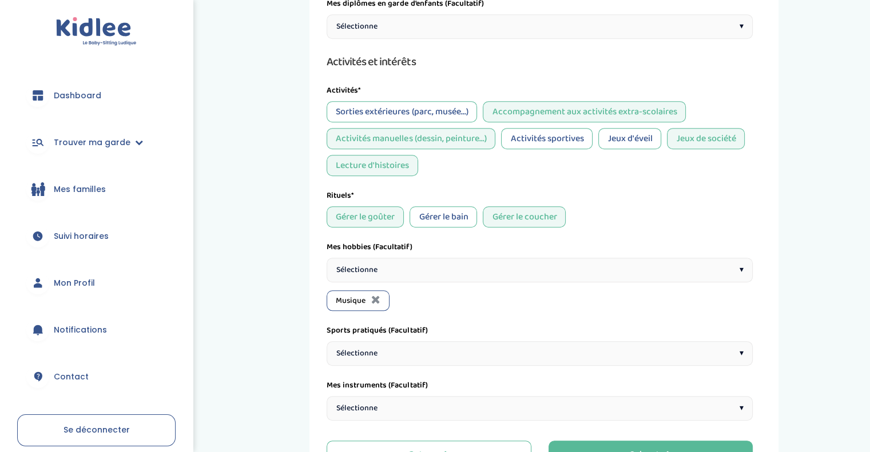
click at [461, 346] on div "Sélectionne ▾" at bounding box center [539, 353] width 426 height 25
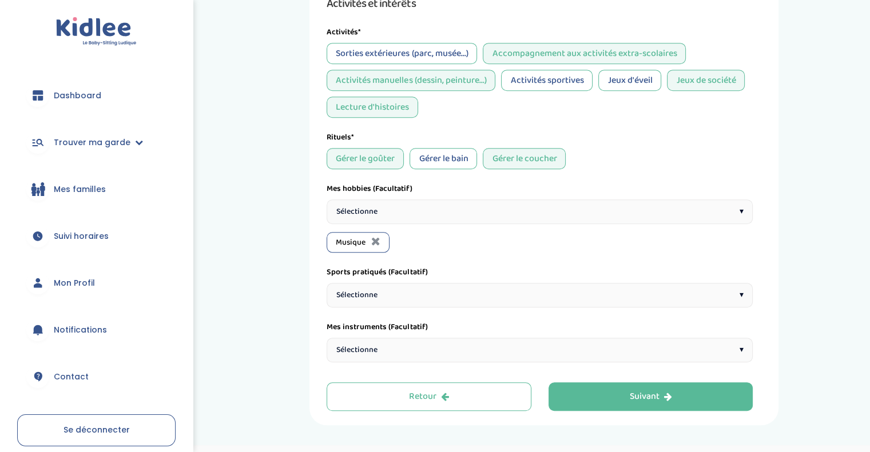
scroll to position [783, 0]
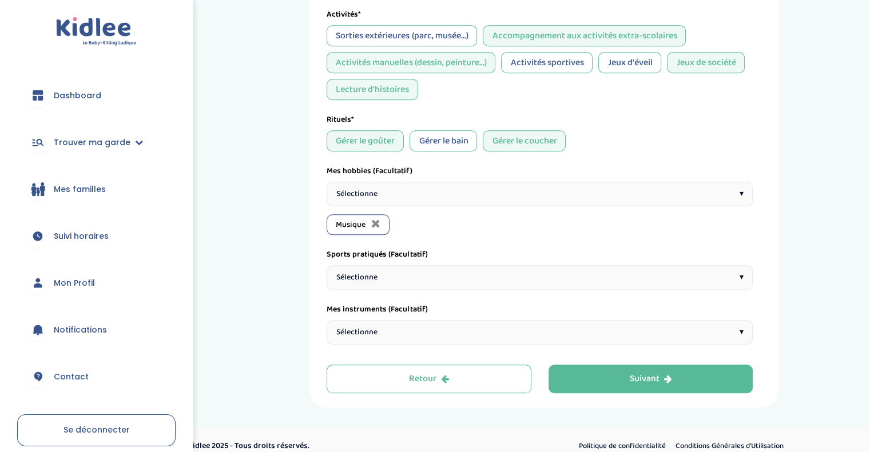
click at [464, 330] on div "Sélectionne ▾" at bounding box center [539, 332] width 426 height 25
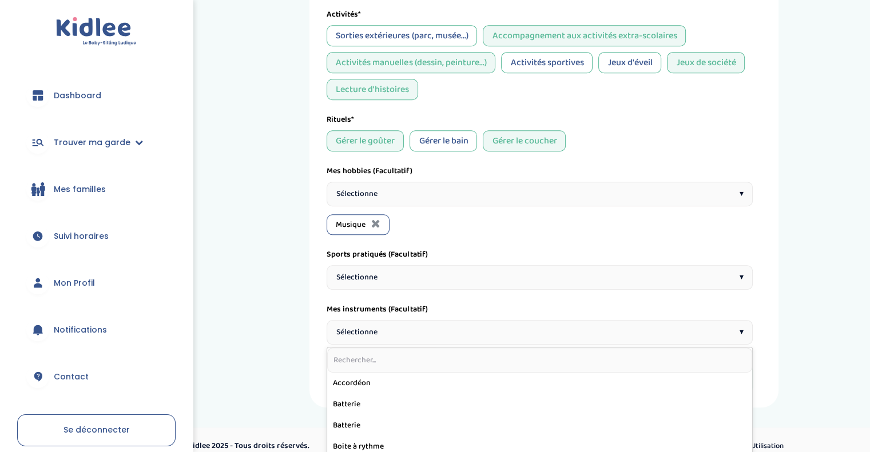
click at [420, 334] on div "Sélectionne ▾" at bounding box center [539, 332] width 426 height 25
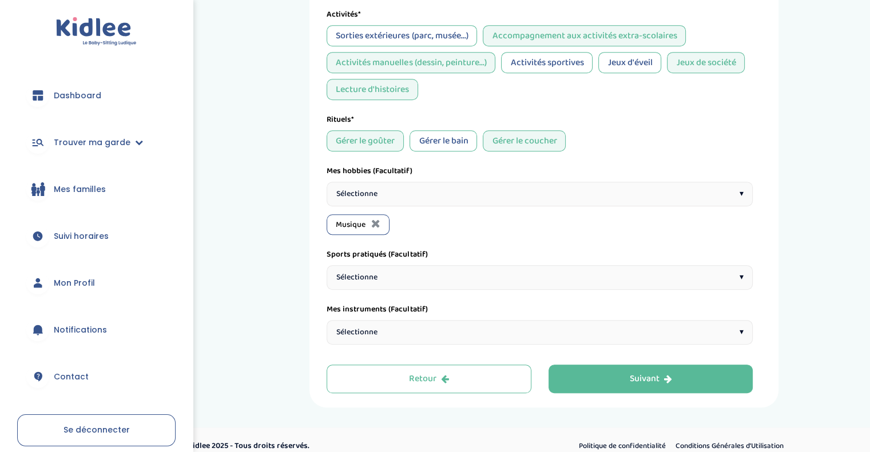
click at [416, 326] on div "Sélectionne ▾" at bounding box center [539, 332] width 426 height 25
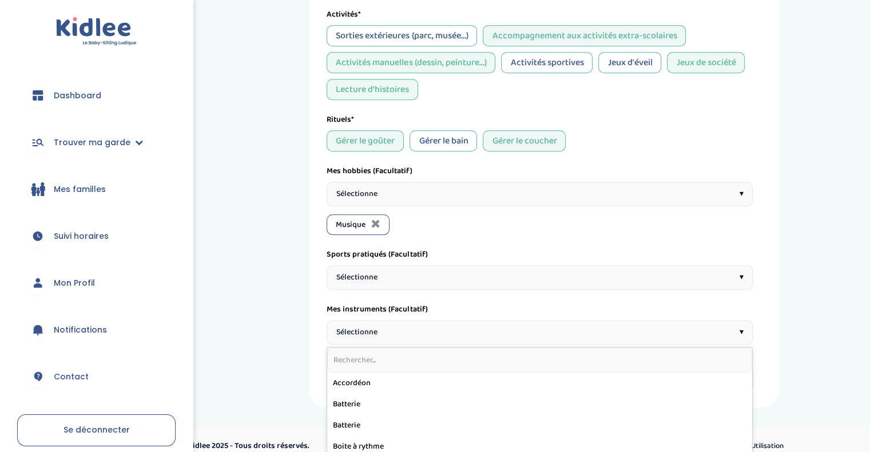
click at [408, 354] on input "text" at bounding box center [539, 360] width 425 height 25
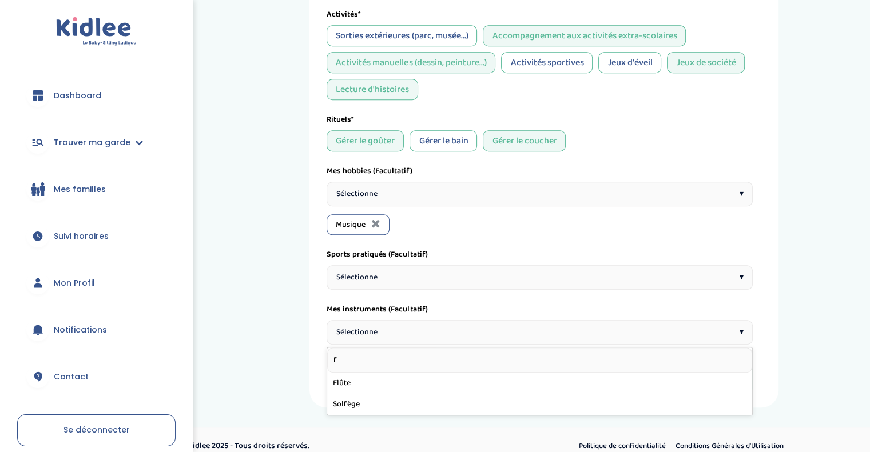
type input "fl"
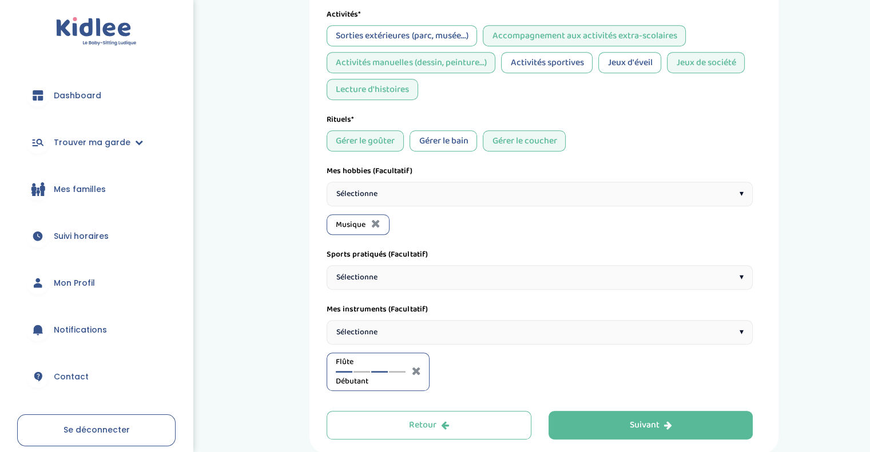
click at [381, 371] on div at bounding box center [379, 372] width 17 height 2
click at [361, 371] on div at bounding box center [361, 372] width 17 height 2
click at [398, 372] on div "Flûte Intermédiaire" at bounding box center [371, 371] width 70 height 31
click at [400, 371] on div at bounding box center [397, 372] width 17 height 2
click at [380, 369] on div "Flûte Expert(e)" at bounding box center [371, 371] width 70 height 31
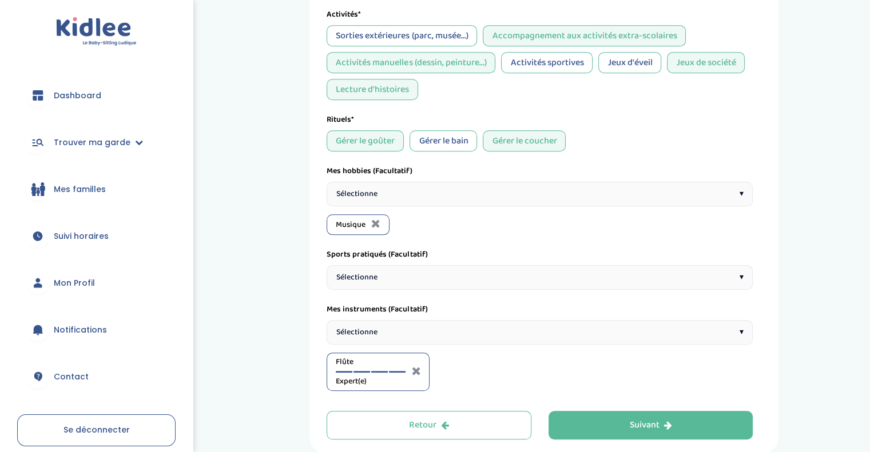
click at [361, 371] on div at bounding box center [361, 372] width 17 height 2
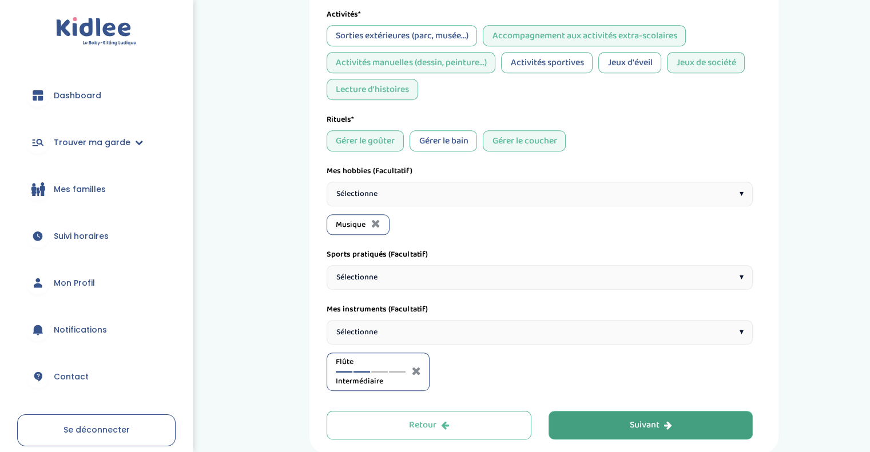
click at [583, 427] on button "Suivant" at bounding box center [650, 425] width 205 height 29
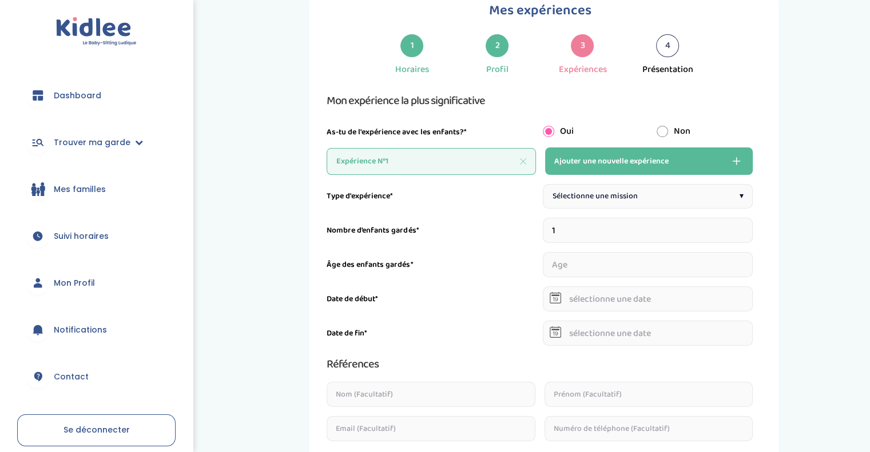
scroll to position [43, 0]
click at [658, 134] on input "radio" at bounding box center [661, 131] width 11 height 11
radio input "true"
radio input "false"
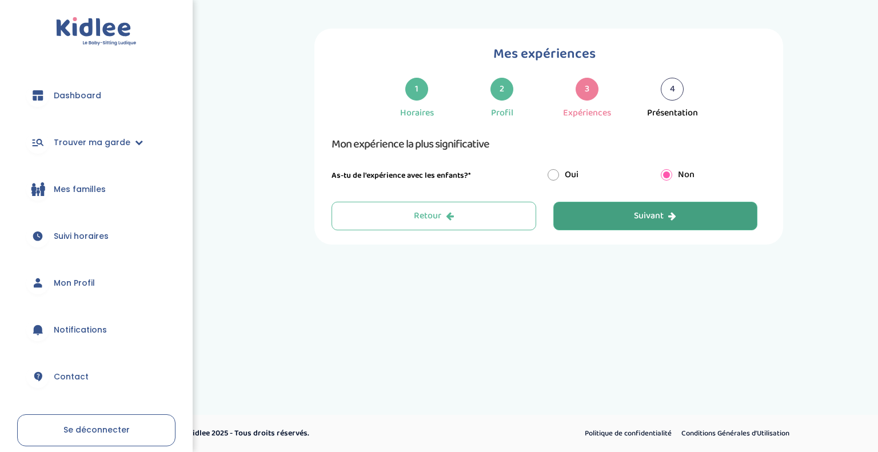
click at [613, 210] on button "Suivant" at bounding box center [655, 216] width 205 height 29
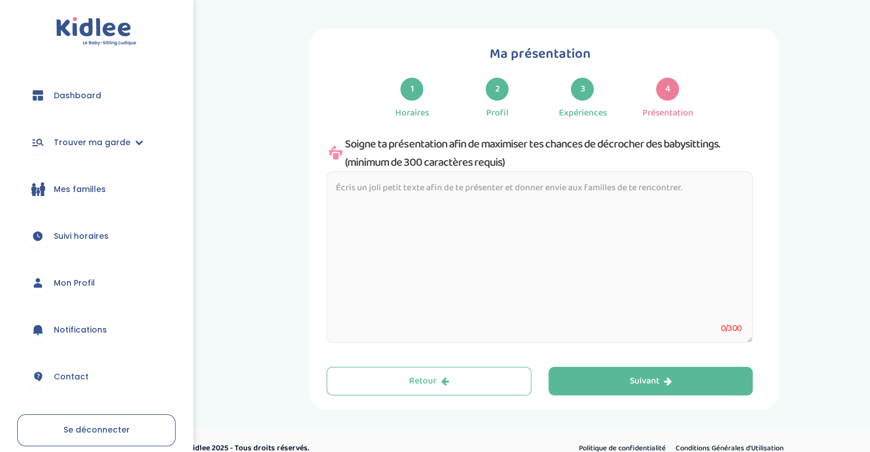
click at [607, 204] on textarea at bounding box center [539, 258] width 426 height 172
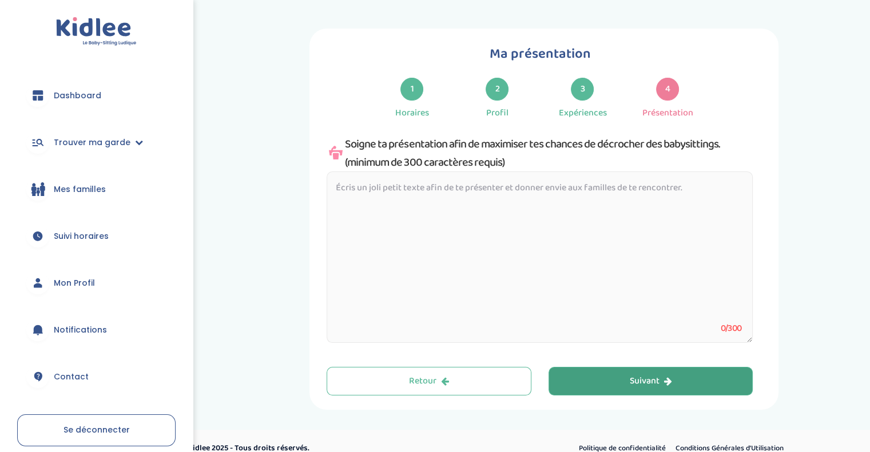
click at [635, 378] on div "Suivant" at bounding box center [650, 381] width 42 height 13
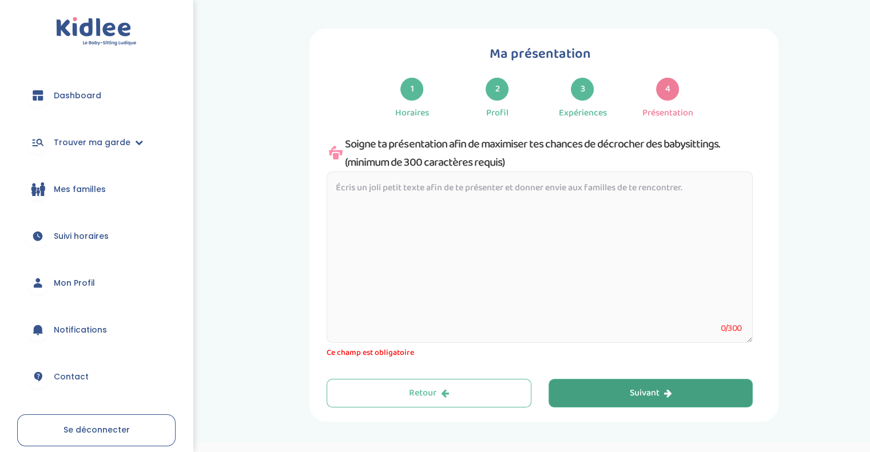
scroll to position [14, 0]
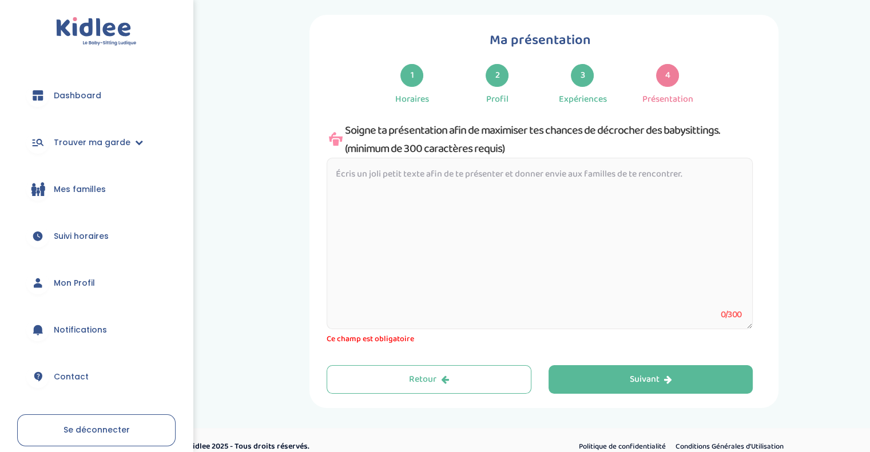
click at [509, 206] on textarea at bounding box center [539, 244] width 426 height 172
drag, startPoint x: 360, startPoint y: 184, endPoint x: 464, endPoint y: 180, distance: 103.6
click at [464, 180] on textarea at bounding box center [539, 244] width 426 height 172
type textarea "B"
click at [539, 173] on textarea "Je m'appelle Oriane, j'ai 18 ans et suis en double diplome" at bounding box center [539, 244] width 426 height 172
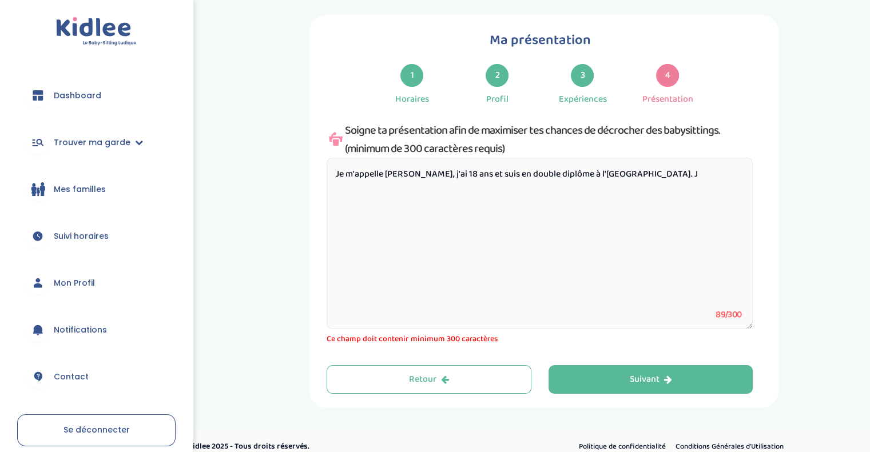
drag, startPoint x: 690, startPoint y: 184, endPoint x: 240, endPoint y: 139, distance: 451.6
click at [240, 139] on div "Ma présentation 1 Horaires 2 Profil 3 Expériences 4 Présentation Indique nous t…" at bounding box center [544, 211] width 634 height 393
paste textarea "Actuellement étudiante en première année de licence BioMIA (Biologie, Mathémati…"
drag, startPoint x: 684, startPoint y: 174, endPoint x: 375, endPoint y: 184, distance: 308.9
click at [375, 184] on textarea "Actuellement étudiante en première année de licence BioMIA (Biologie, Mathémati…" at bounding box center [539, 244] width 426 height 172
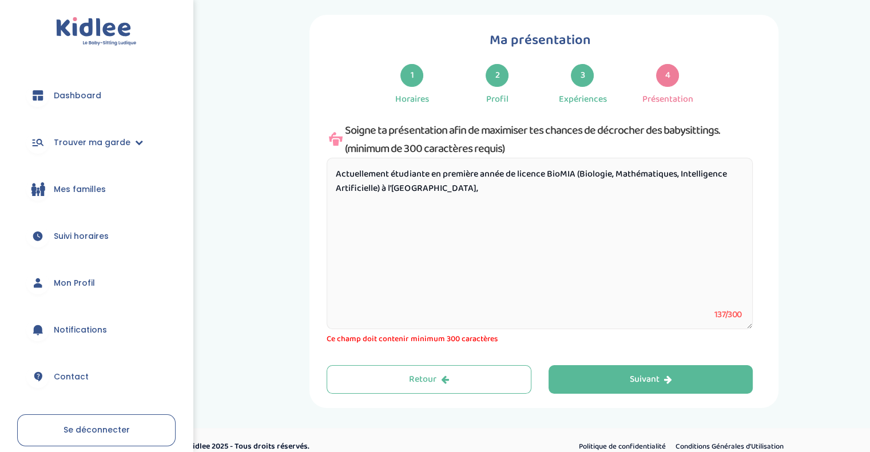
click at [534, 196] on textarea "Actuellement étudiante en première année de licence BioMIA (Biologie, Mathémati…" at bounding box center [539, 244] width 426 height 172
type textarea "Actuellement étudiante en première année de licence BioMIA (Biologie, Mathémati…"
